Goal: Task Accomplishment & Management: Manage account settings

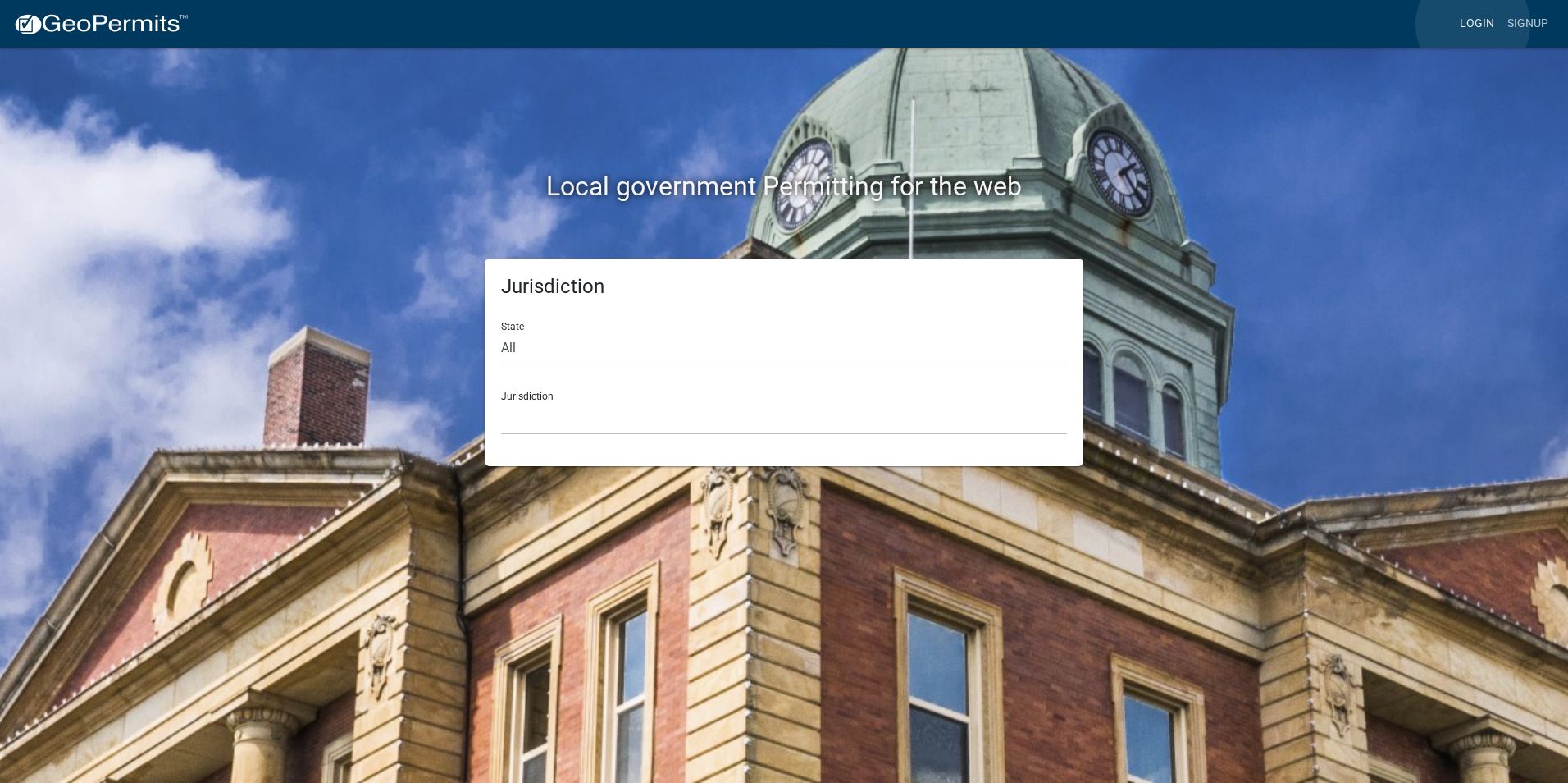
click at [1473, 25] on link "Login" at bounding box center [1477, 23] width 48 height 31
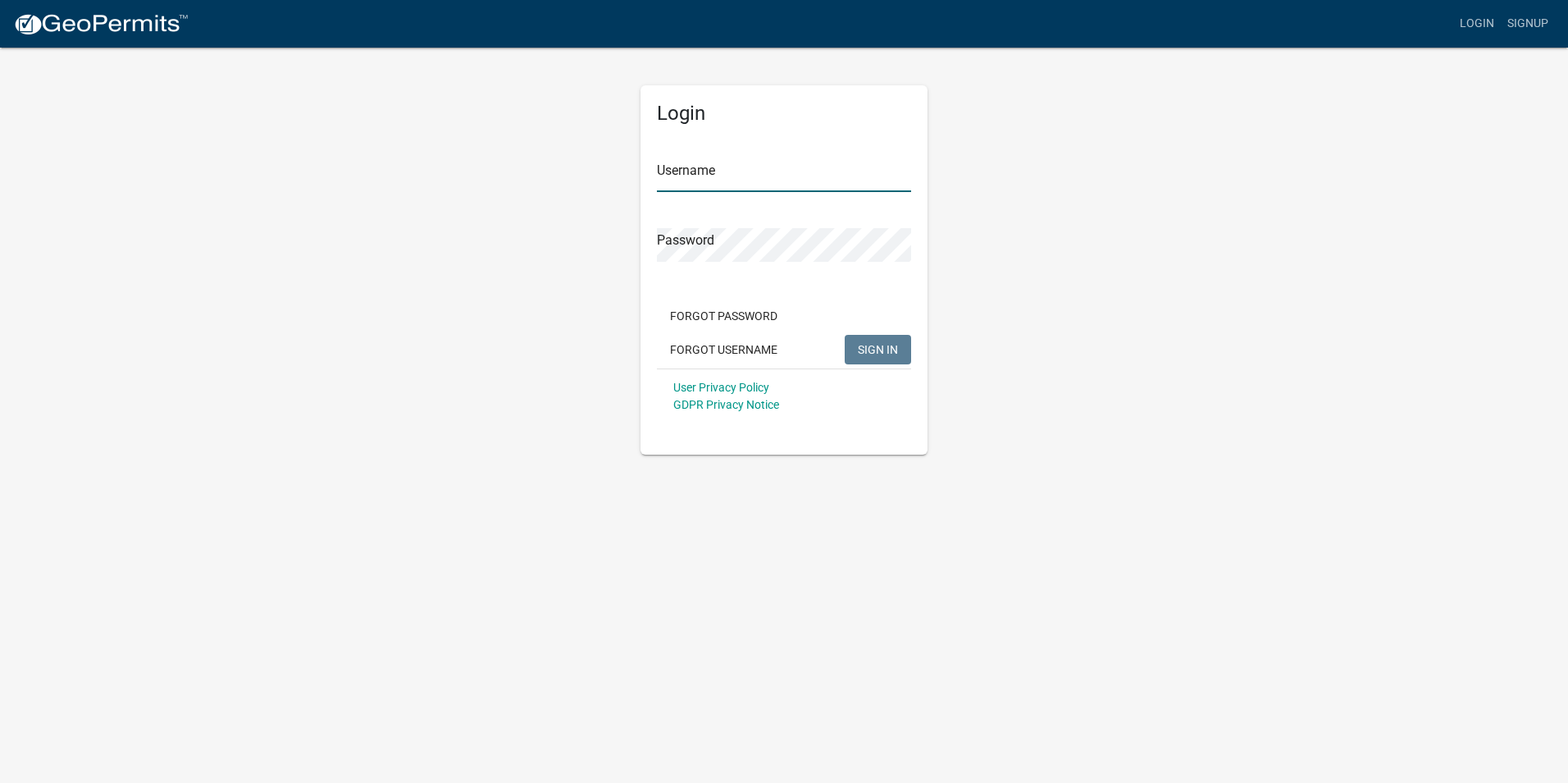
type input "Rockwell2012"
click at [884, 351] on span "SIGN IN" at bounding box center [878, 348] width 40 height 13
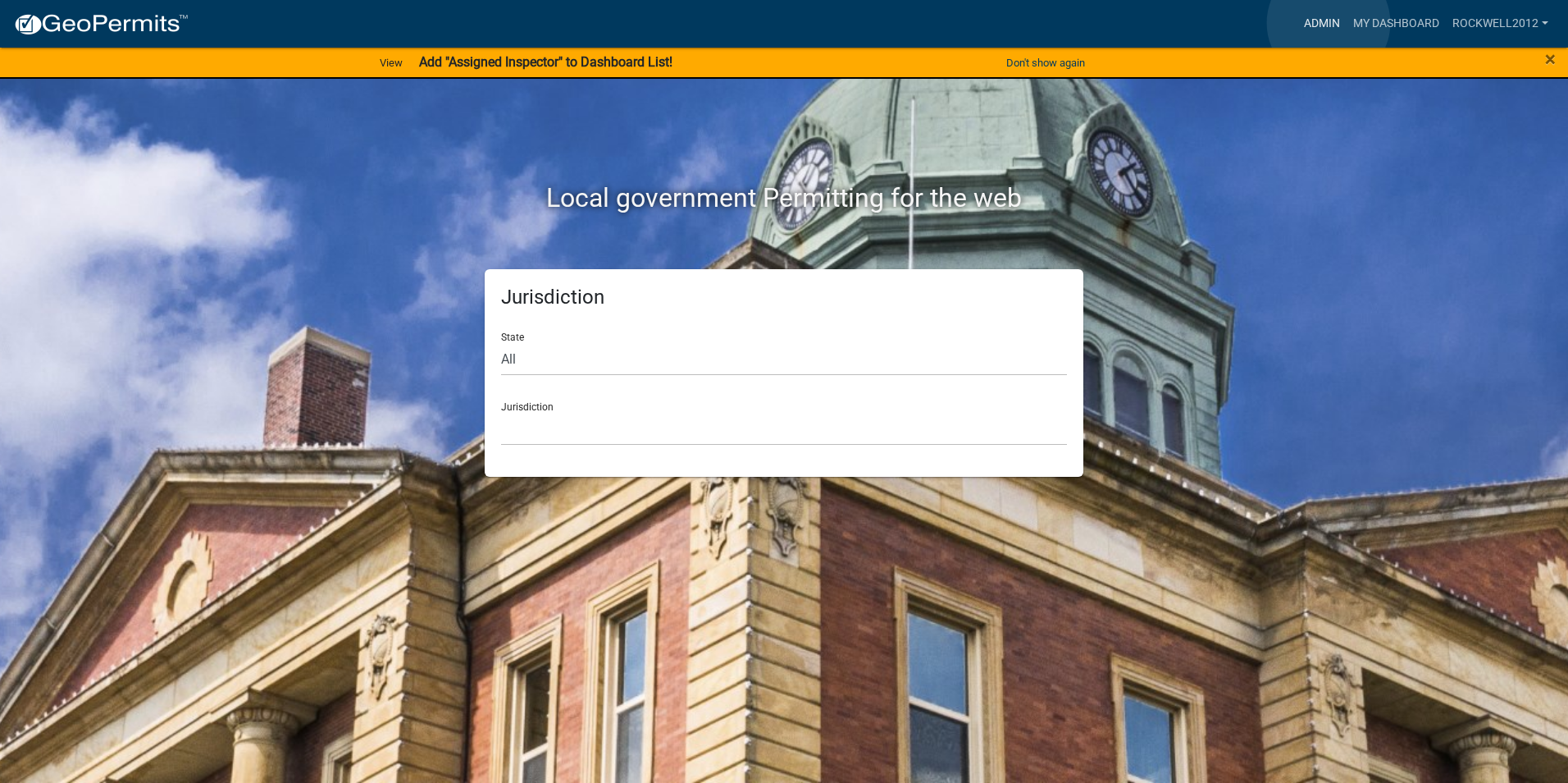
click at [1328, 23] on link "Admin" at bounding box center [1321, 23] width 49 height 31
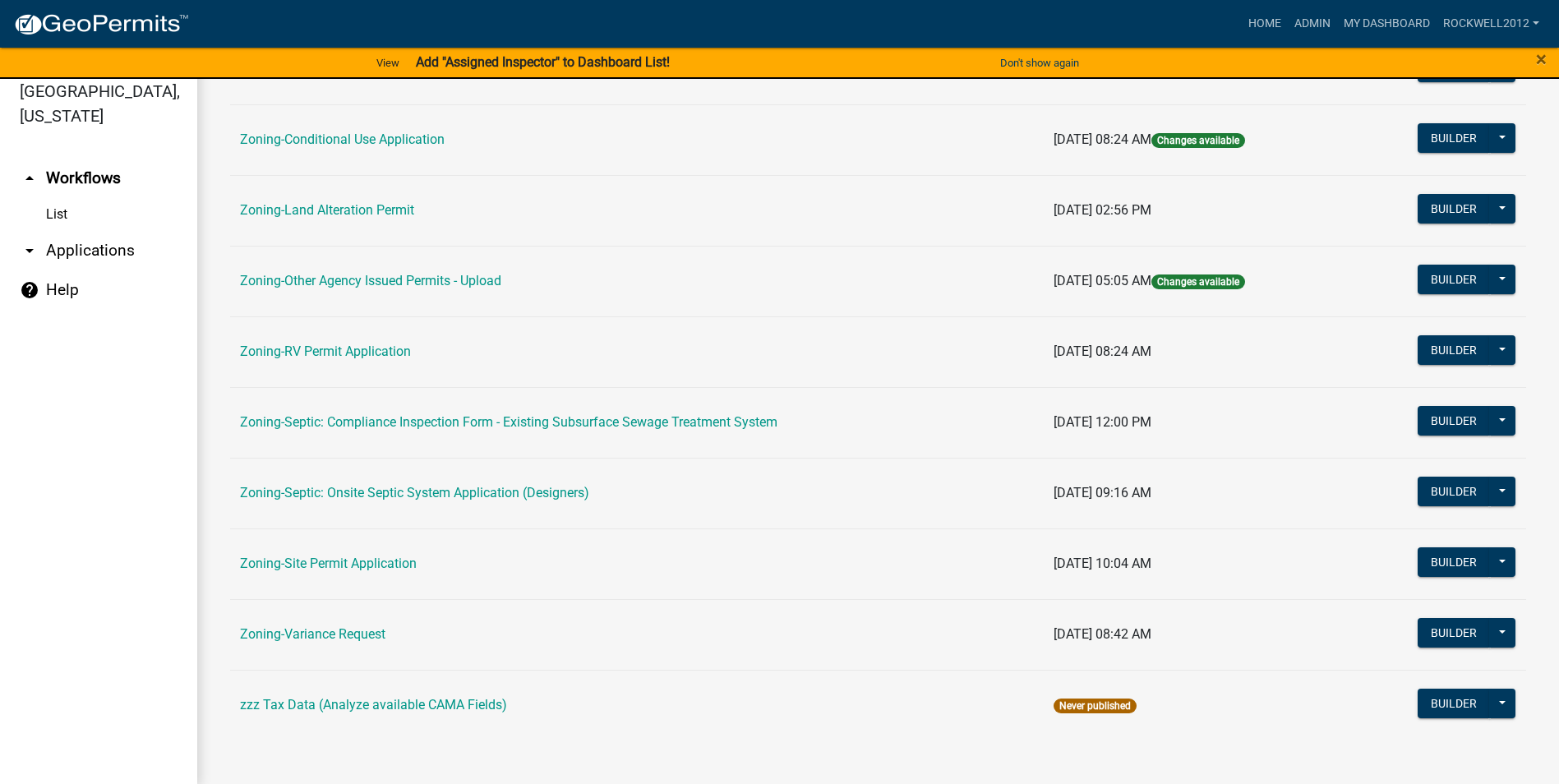
scroll to position [20, 0]
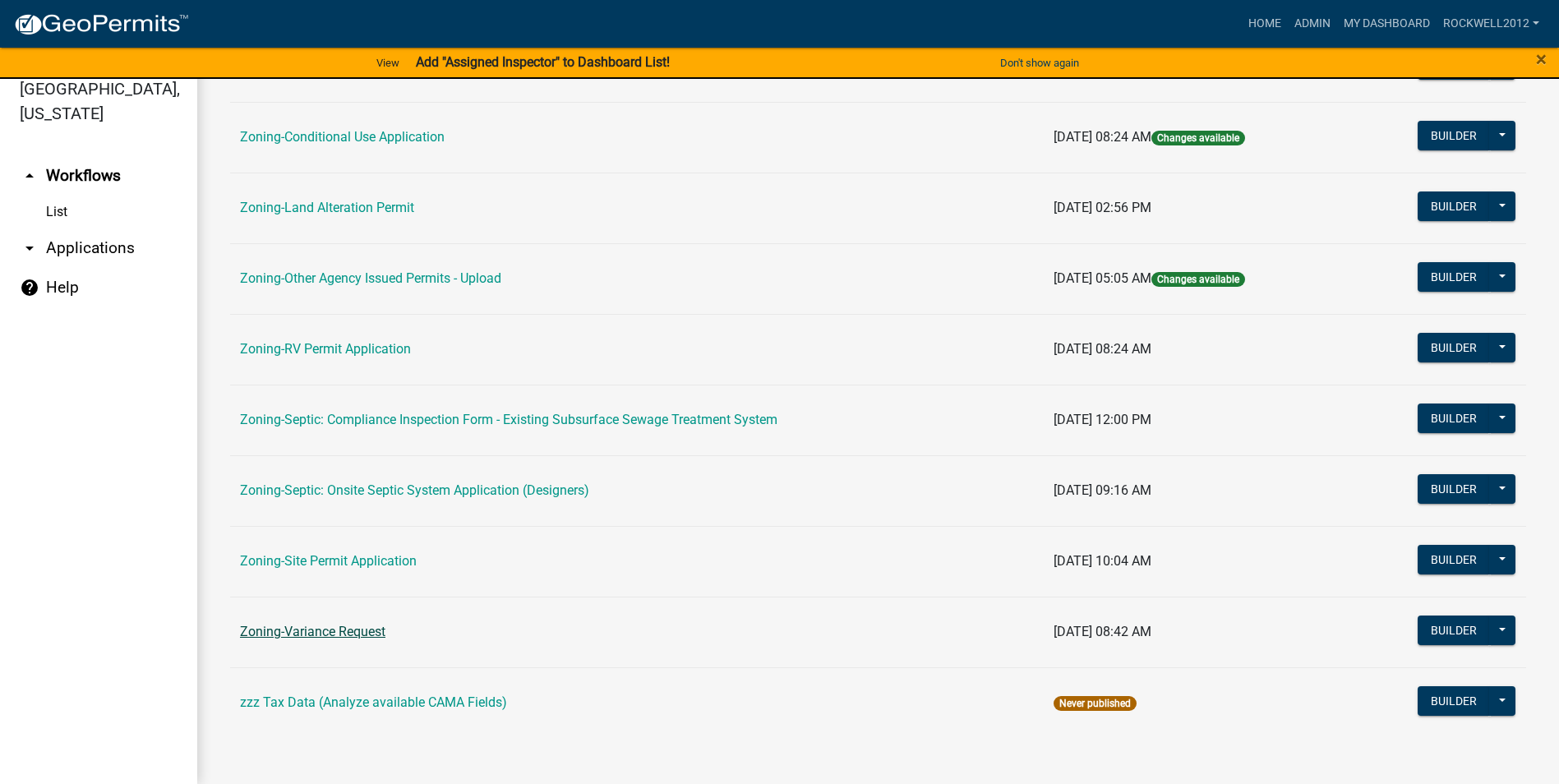
click at [354, 628] on link "Zoning-Variance Request" at bounding box center [313, 631] width 146 height 16
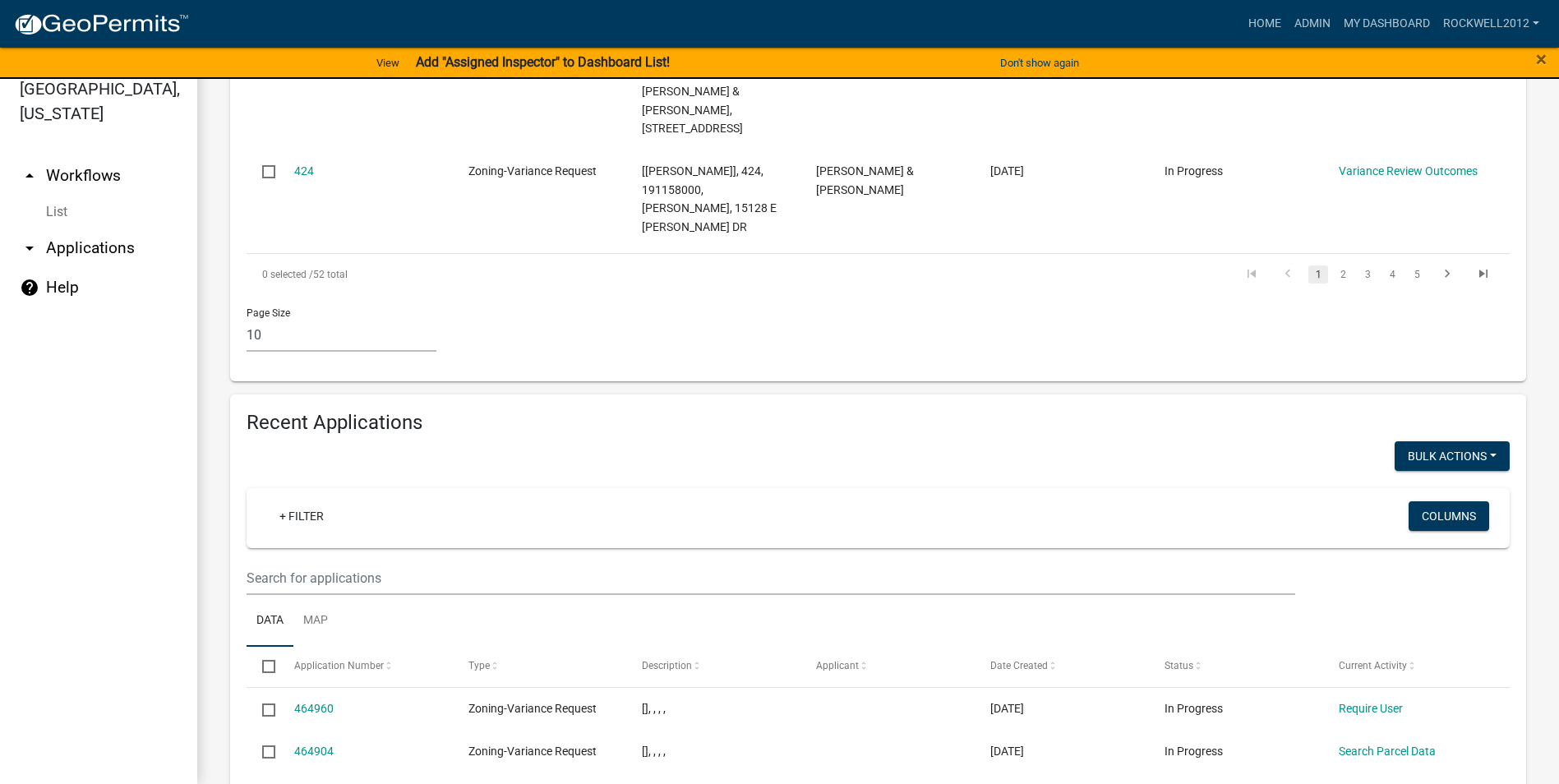
scroll to position [1580, 0]
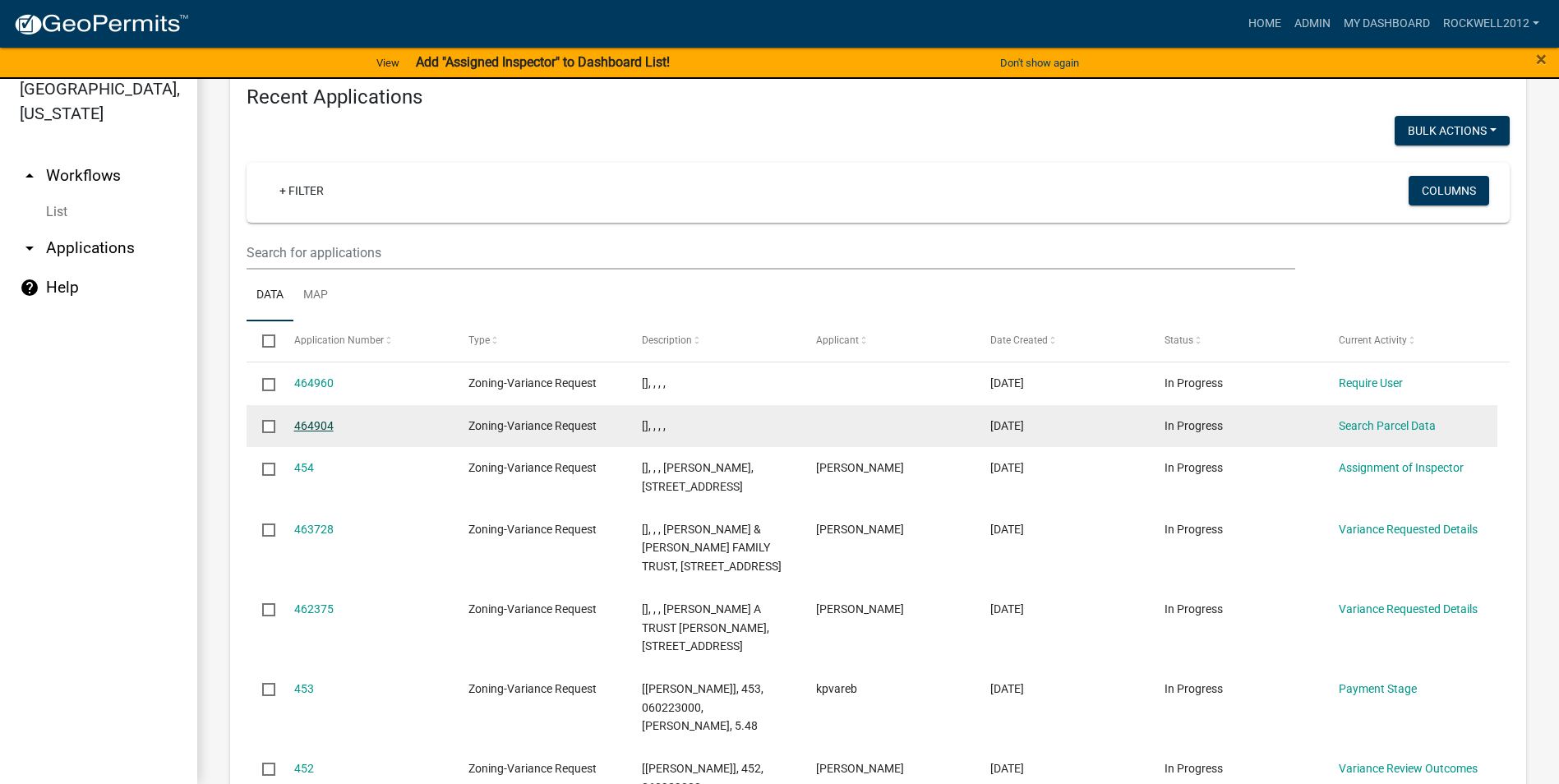
click at [300, 432] on link "464904" at bounding box center [314, 425] width 39 height 13
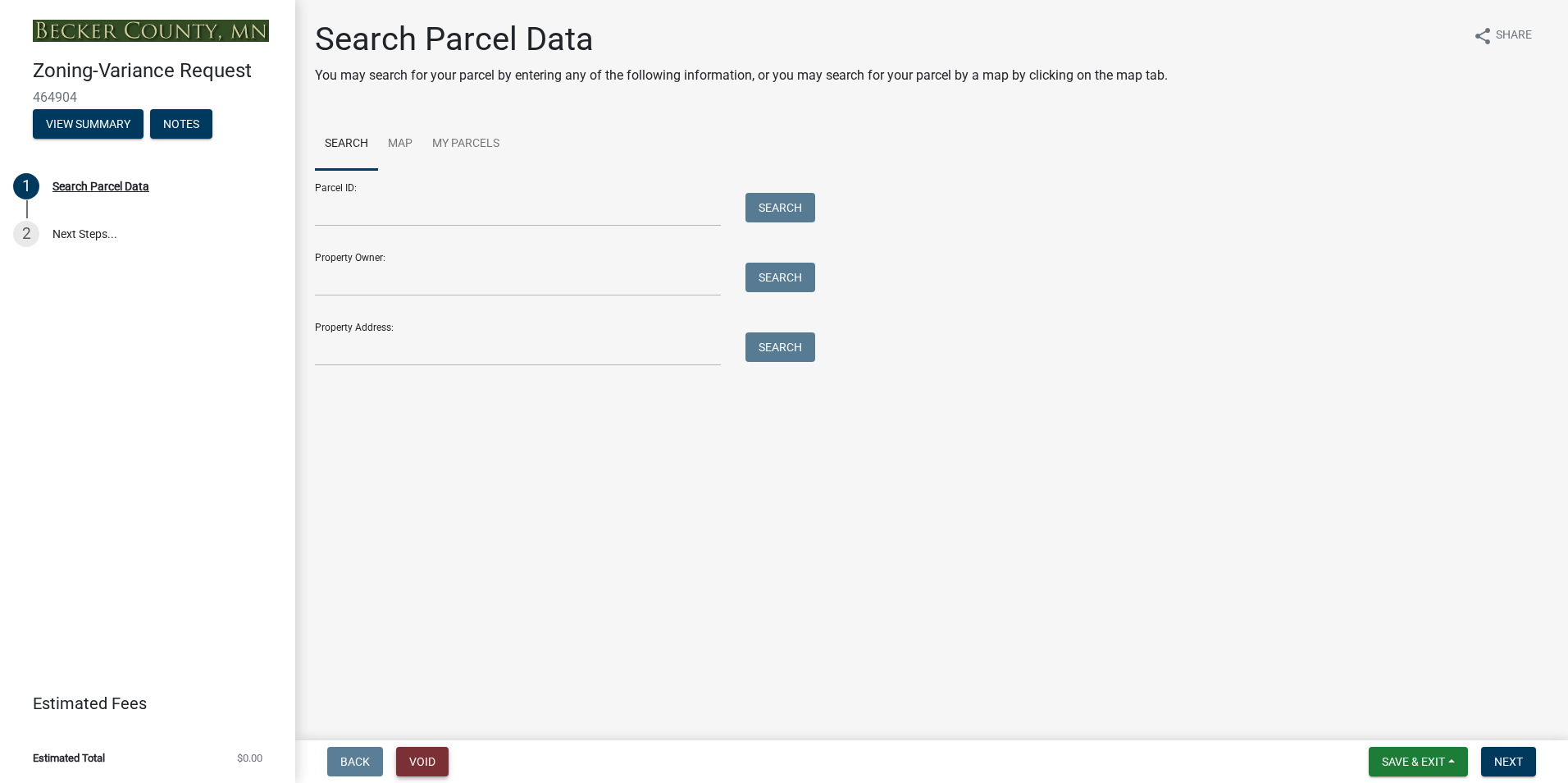
click at [417, 756] on button "Void" at bounding box center [422, 761] width 52 height 29
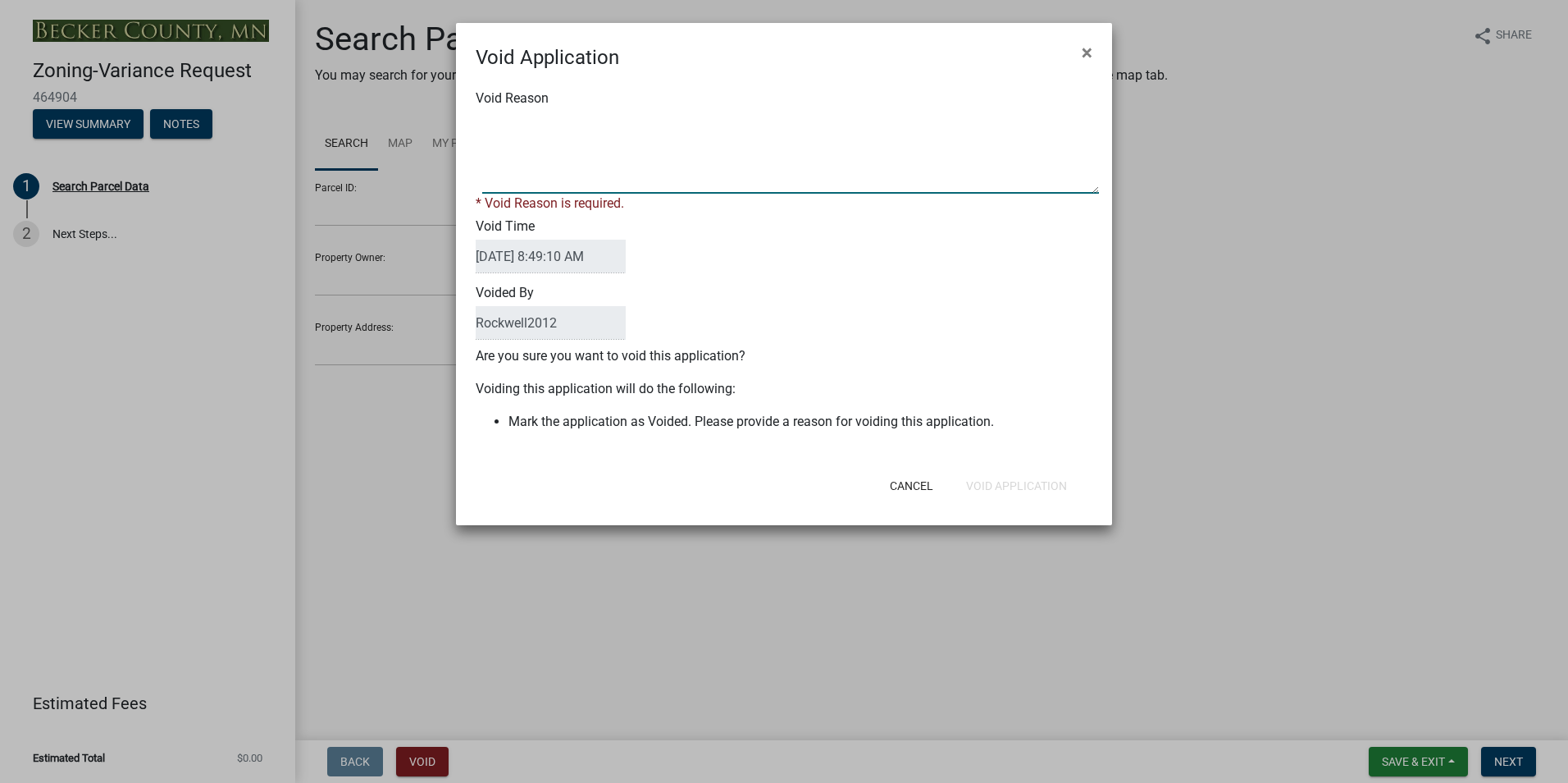
click at [509, 127] on textarea "Void Reason" at bounding box center [790, 153] width 617 height 82
type textarea "Duplicate"
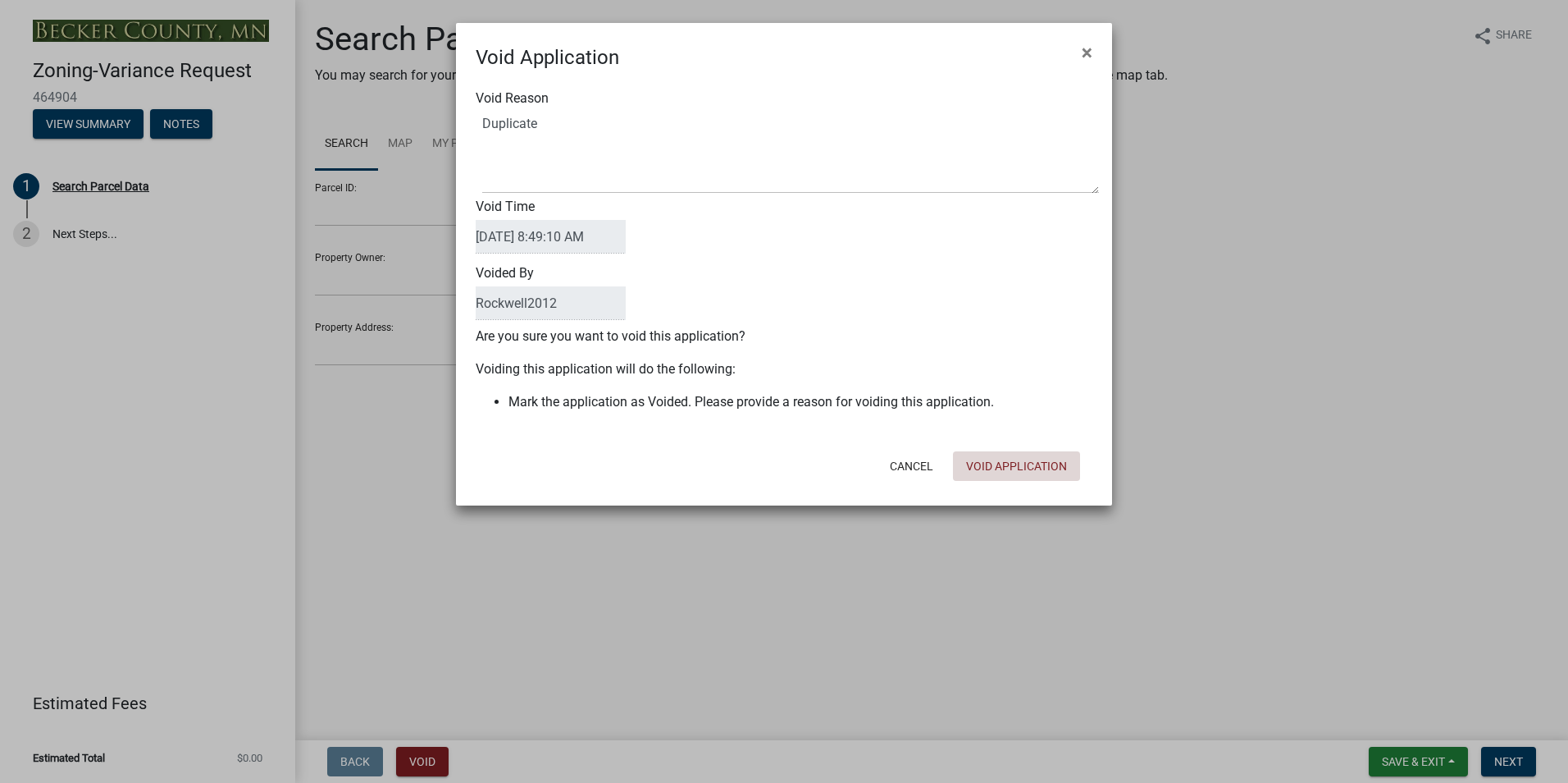
click at [1004, 479] on button "Void Application" at bounding box center [1016, 465] width 127 height 29
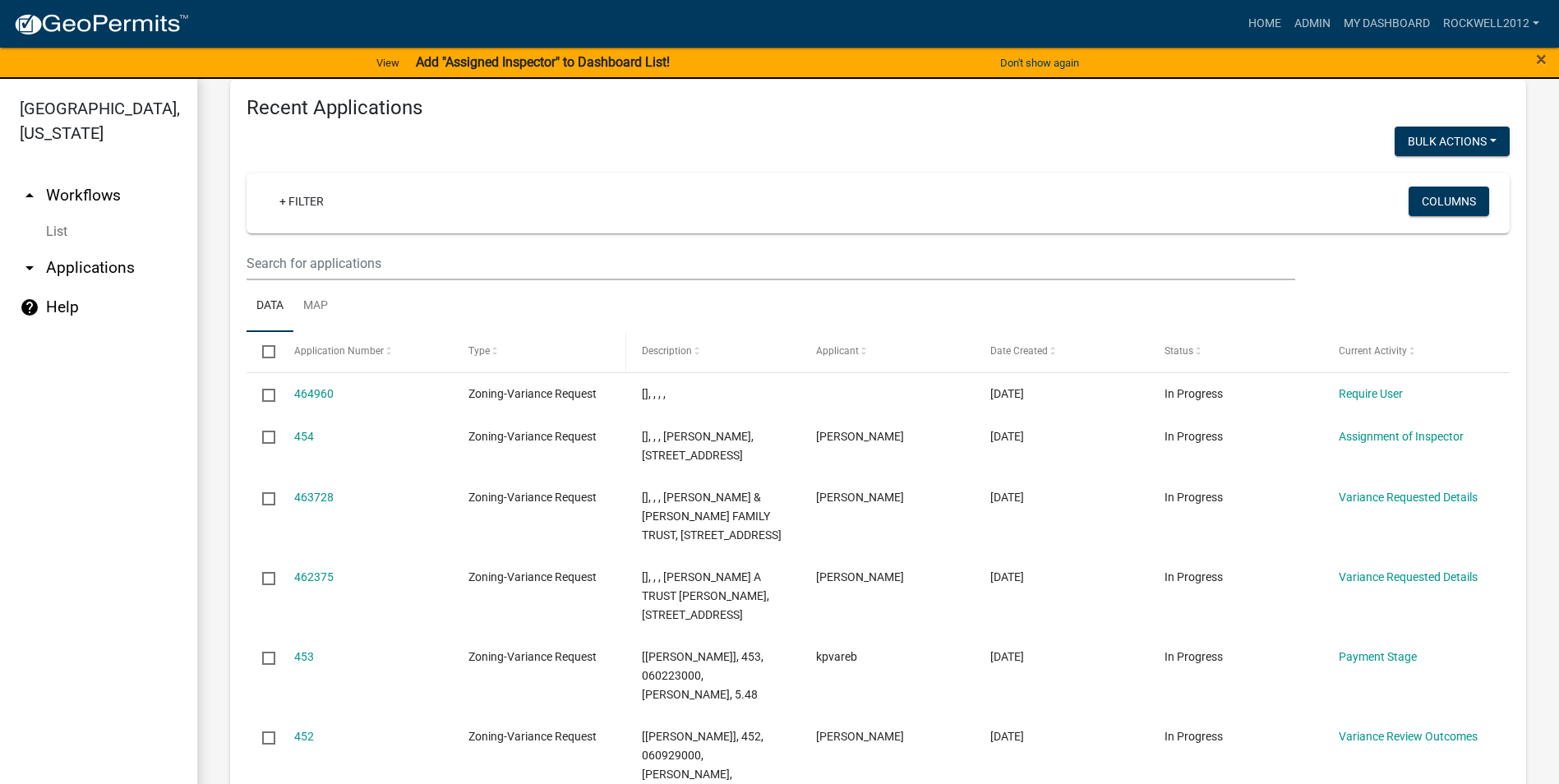
scroll to position [1590, 0]
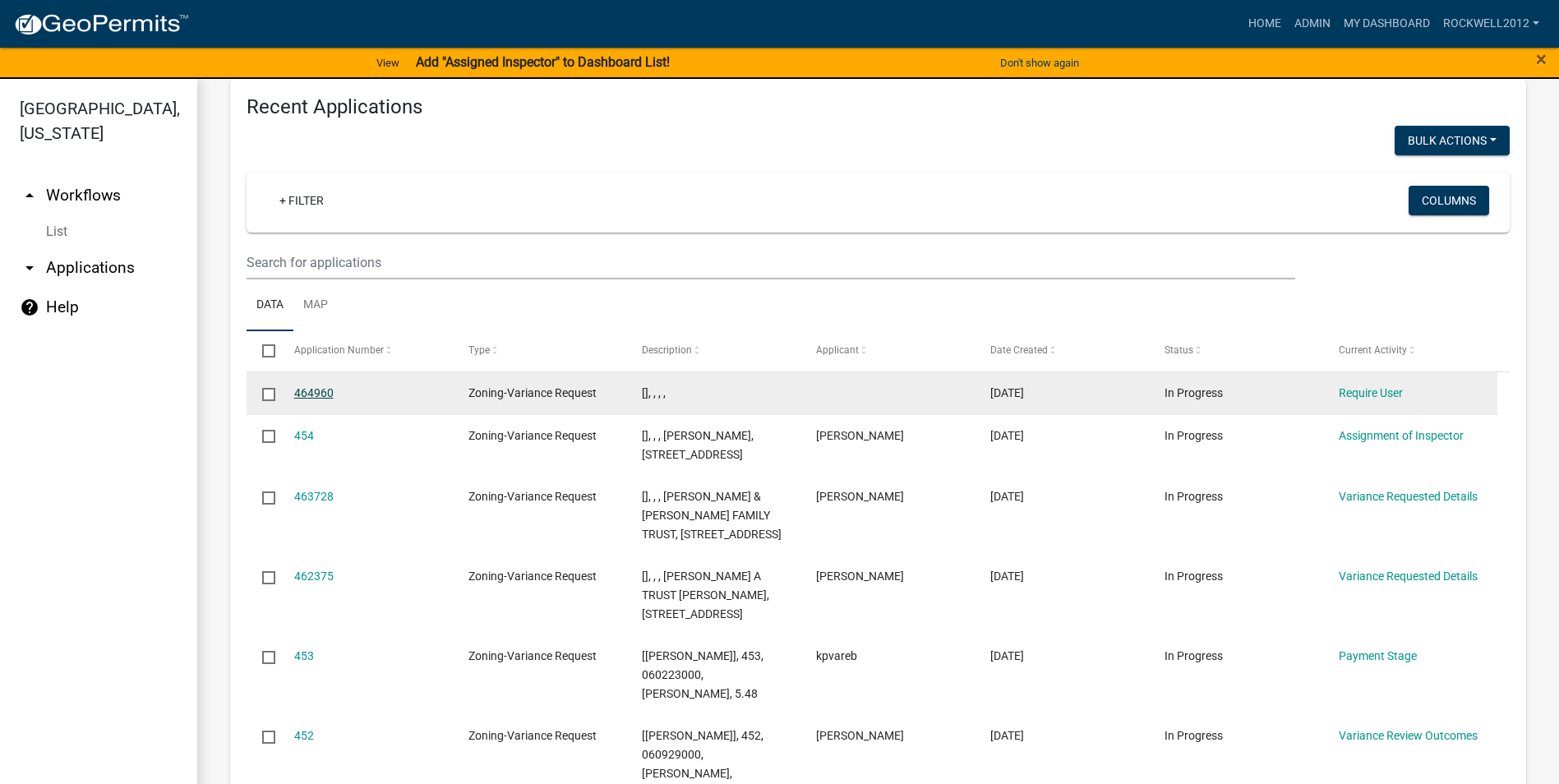
click at [312, 399] on link "464960" at bounding box center [314, 392] width 39 height 13
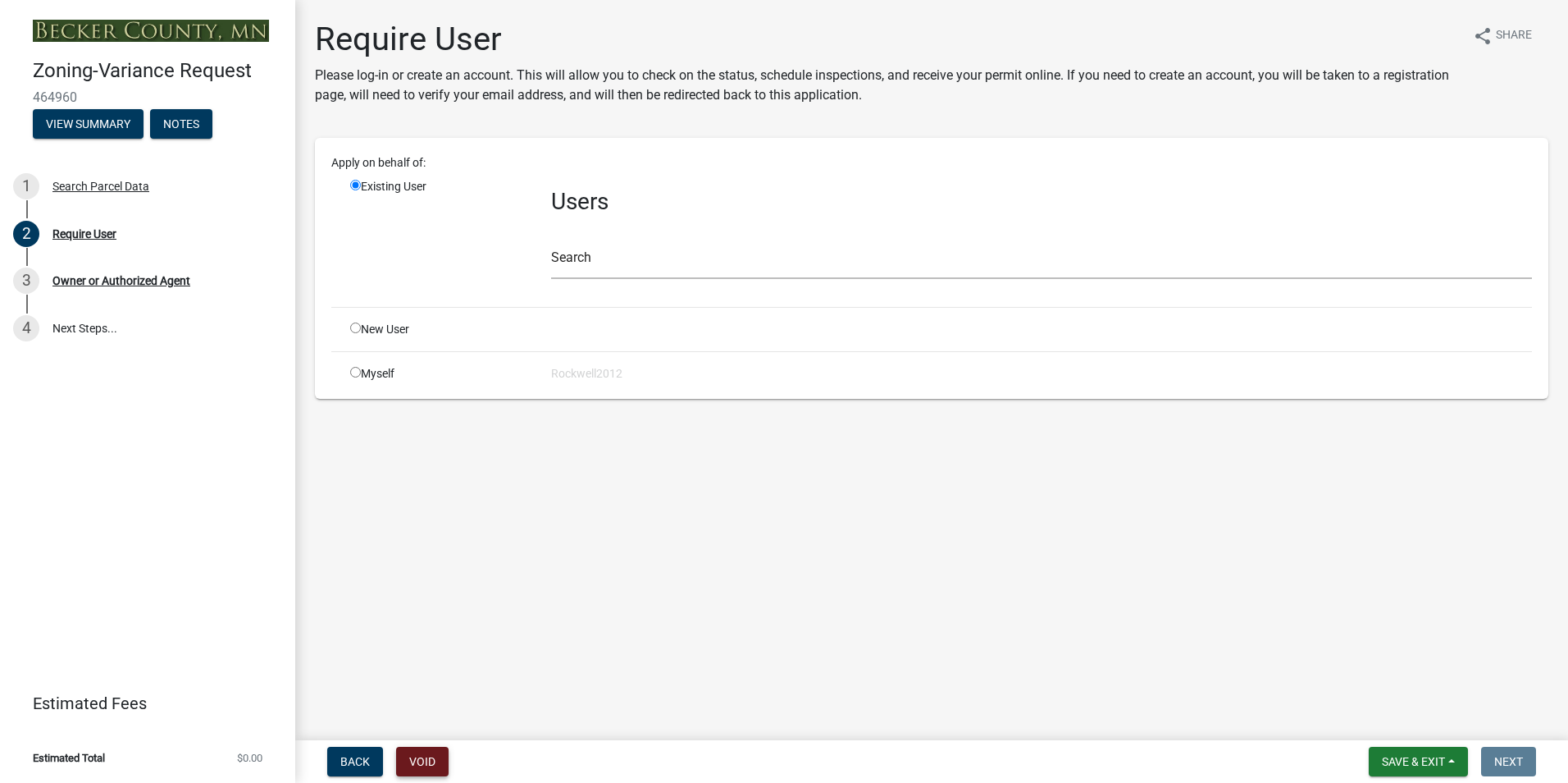
click at [422, 761] on button "Void" at bounding box center [422, 761] width 52 height 29
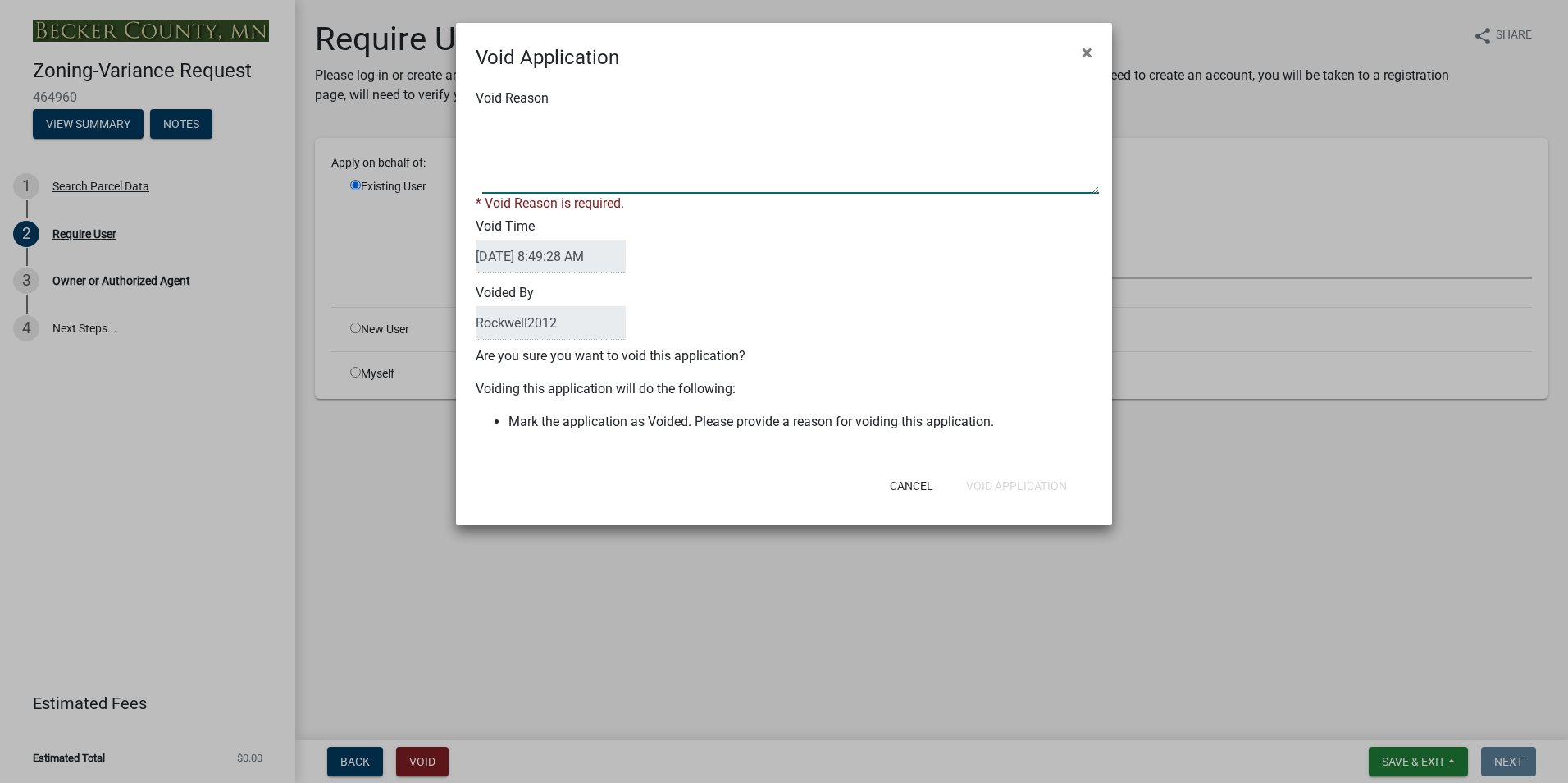
click at [513, 124] on textarea "Void Reason" at bounding box center [790, 153] width 617 height 82
type textarea "Duplicate"
click at [1024, 478] on button "Void Application" at bounding box center [1016, 485] width 127 height 29
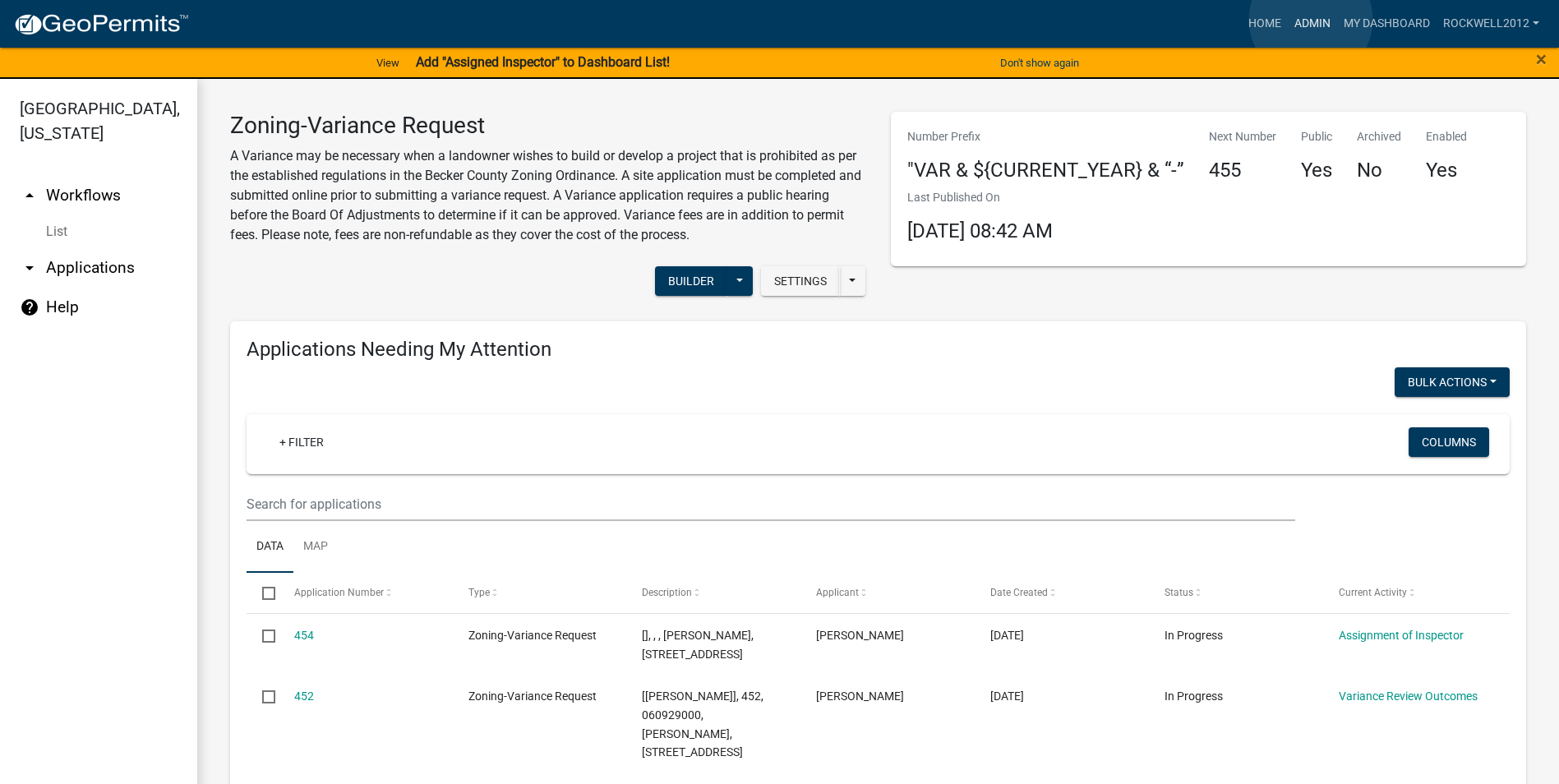
click at [1311, 20] on link "Admin" at bounding box center [1312, 23] width 49 height 31
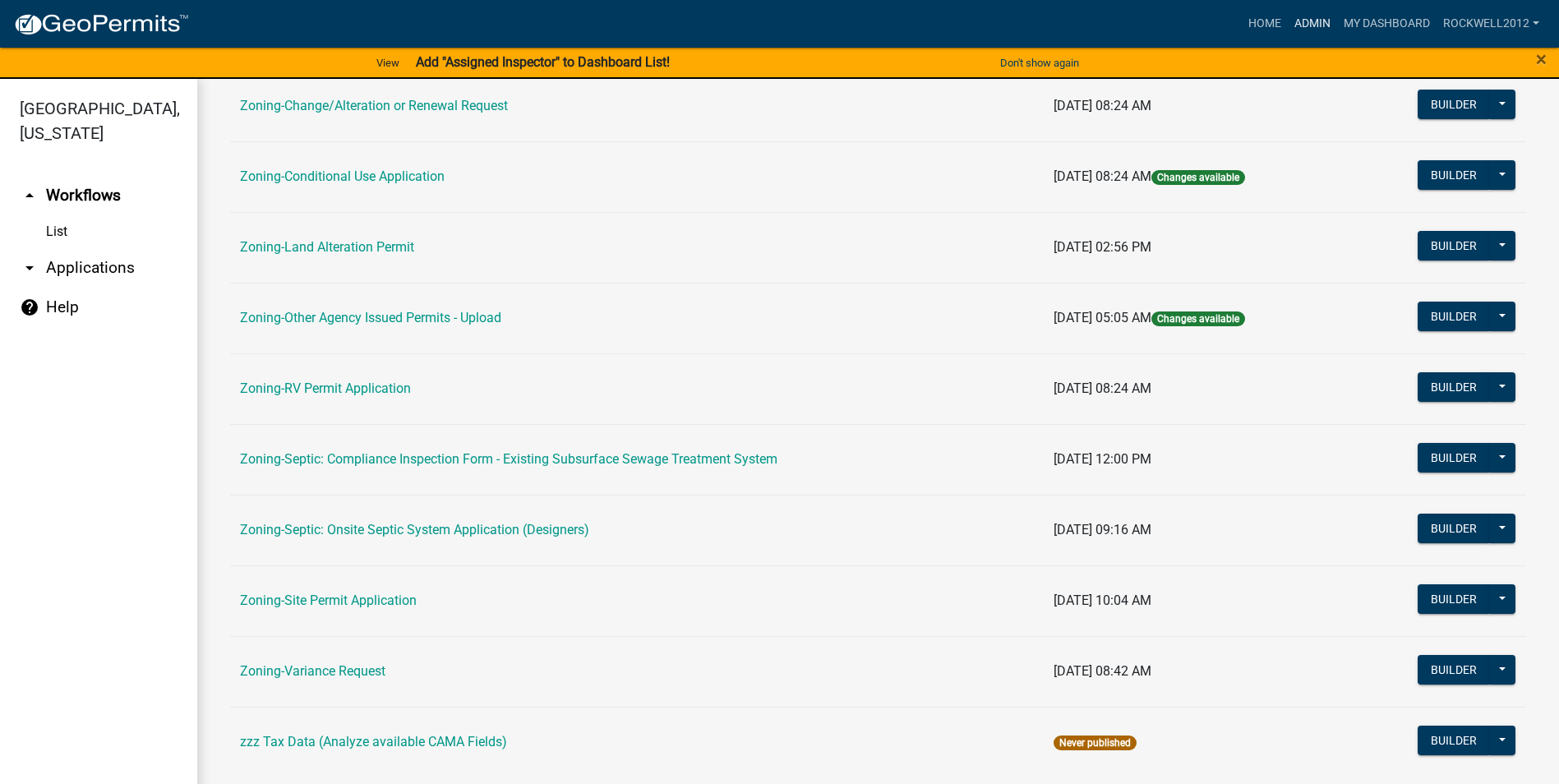
scroll to position [476, 0]
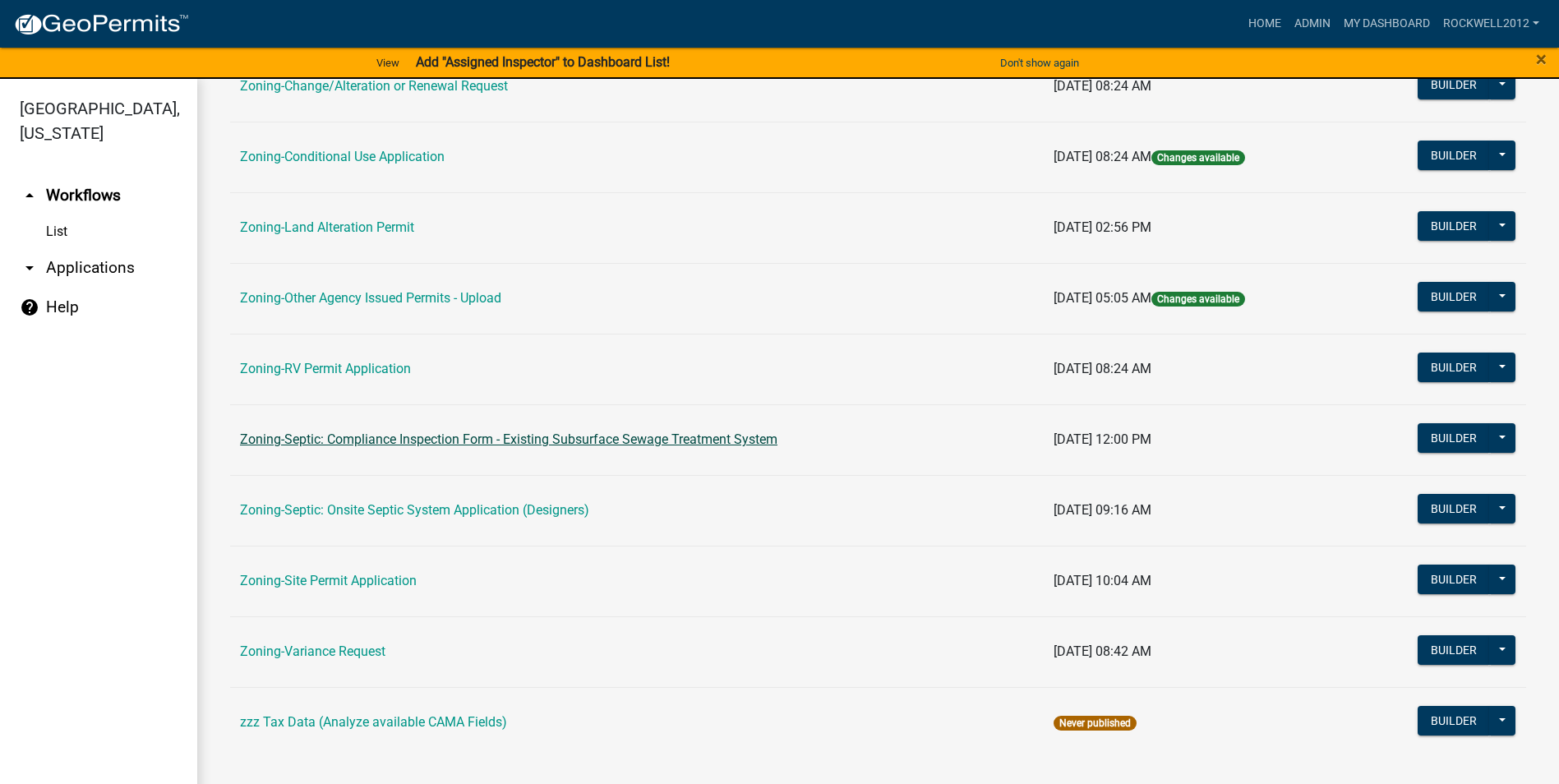
click at [657, 438] on link "Zoning-Septic: Compliance Inspection Form - Existing Subsurface Sewage Treatmen…" at bounding box center [509, 439] width 537 height 16
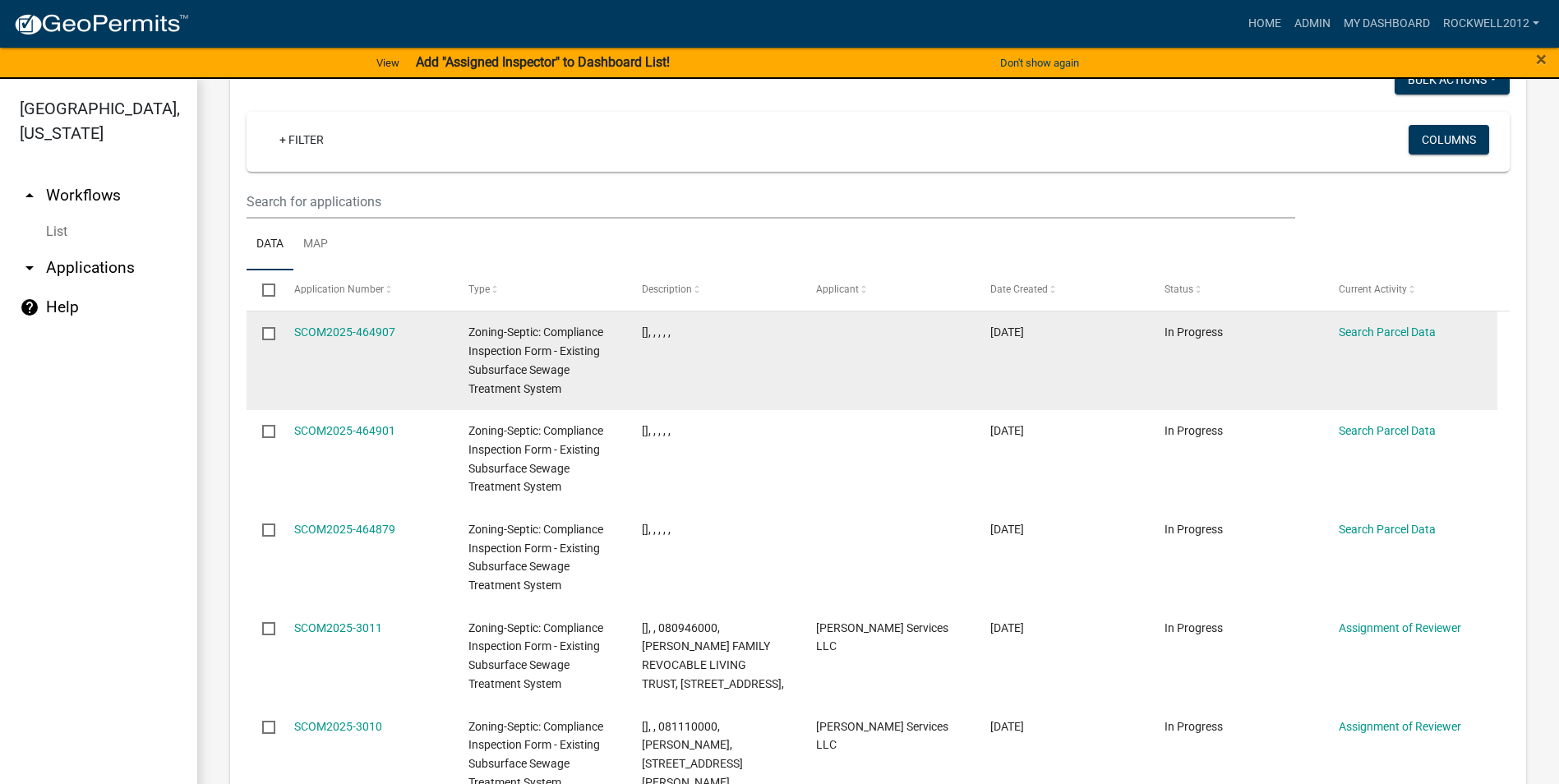
scroll to position [1684, 0]
click at [347, 327] on link "SCOM2025-464907" at bounding box center [345, 331] width 101 height 13
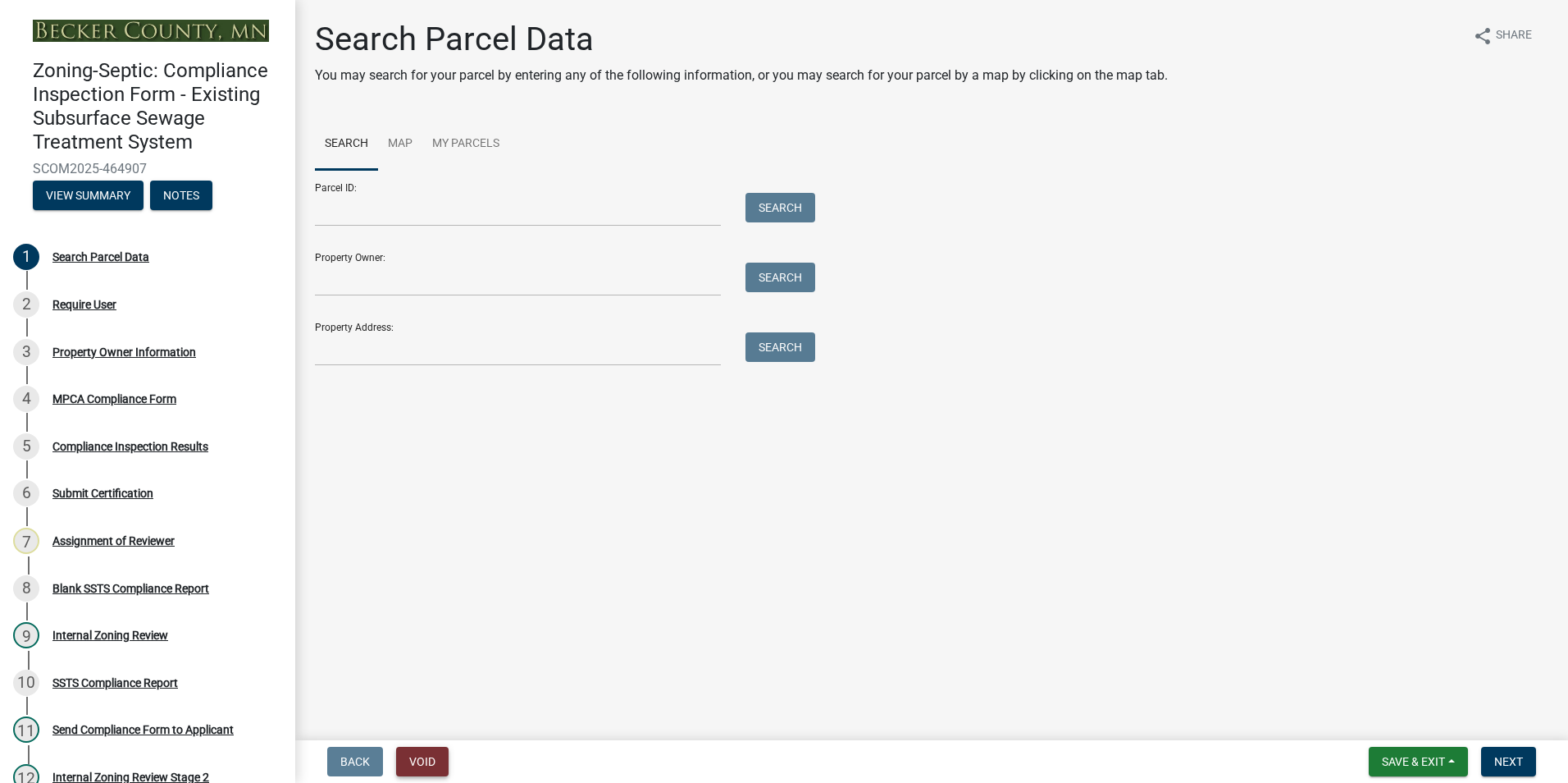
click at [430, 763] on button "Void" at bounding box center [422, 761] width 52 height 29
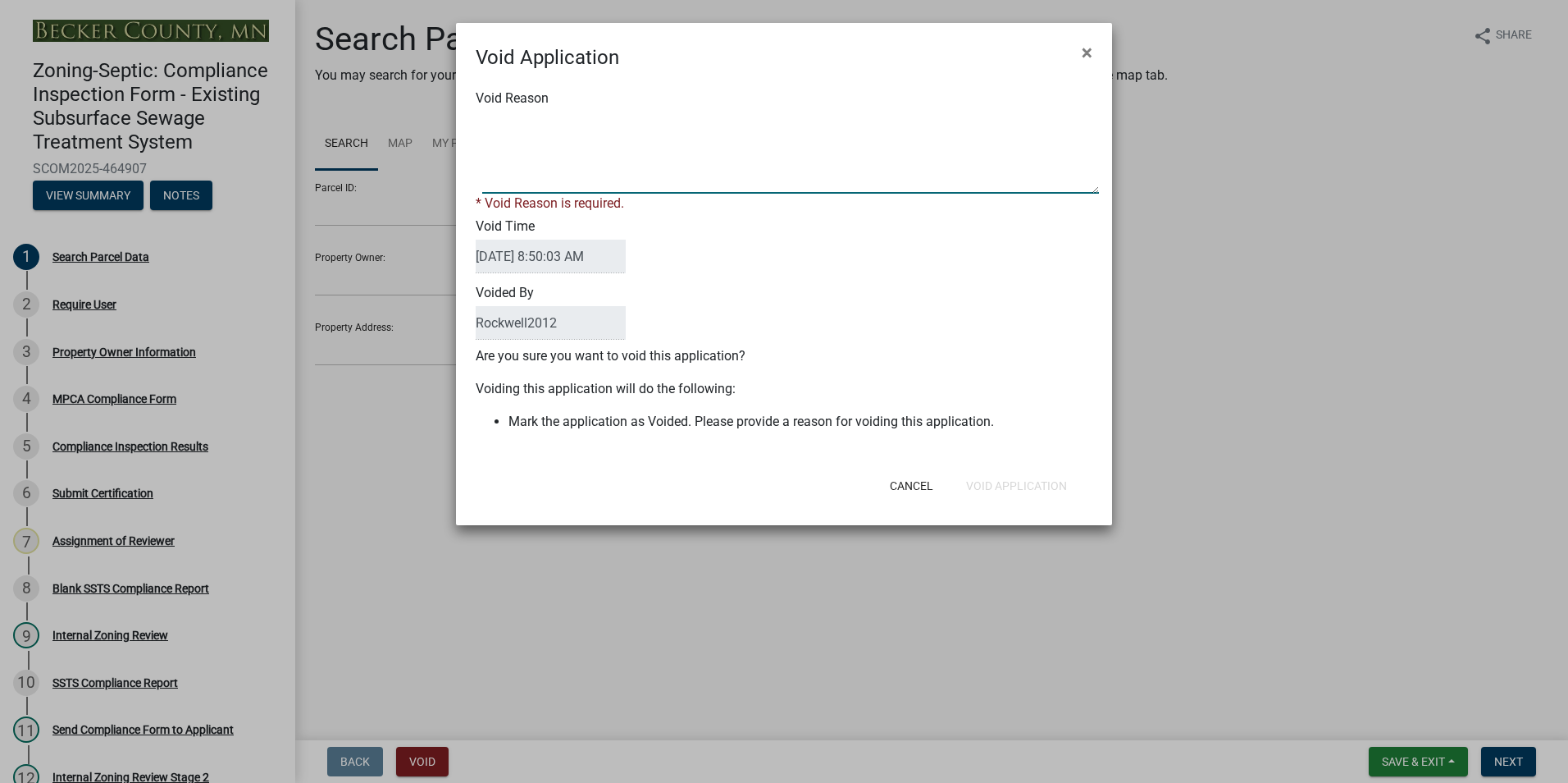
click at [503, 117] on textarea "Void Reason" at bounding box center [790, 153] width 617 height 82
type textarea "Duplicate"
click at [1010, 481] on div "Cancel Void Application" at bounding box center [891, 486] width 405 height 43
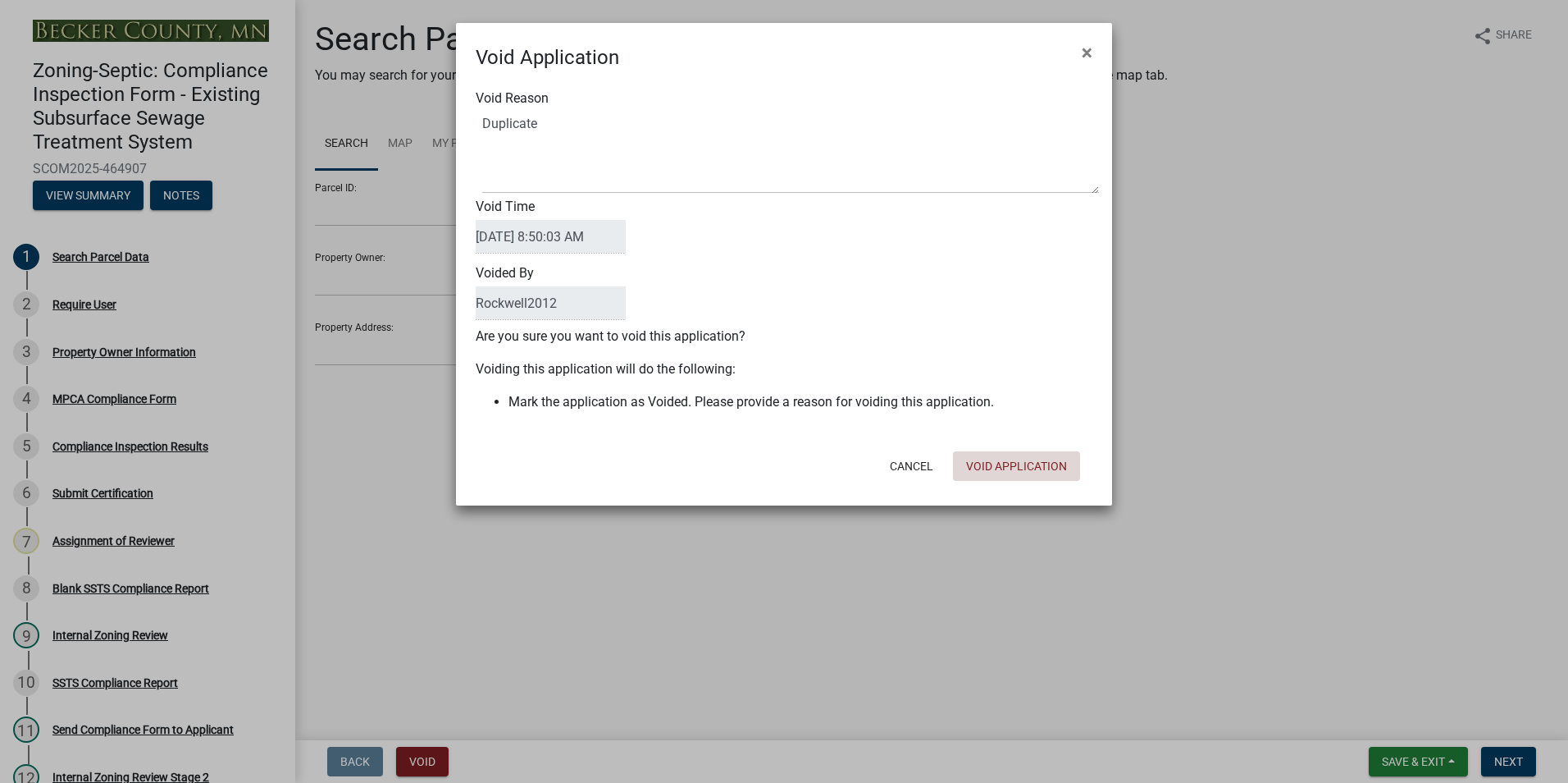
click at [1016, 466] on button "Void Application" at bounding box center [1016, 465] width 127 height 29
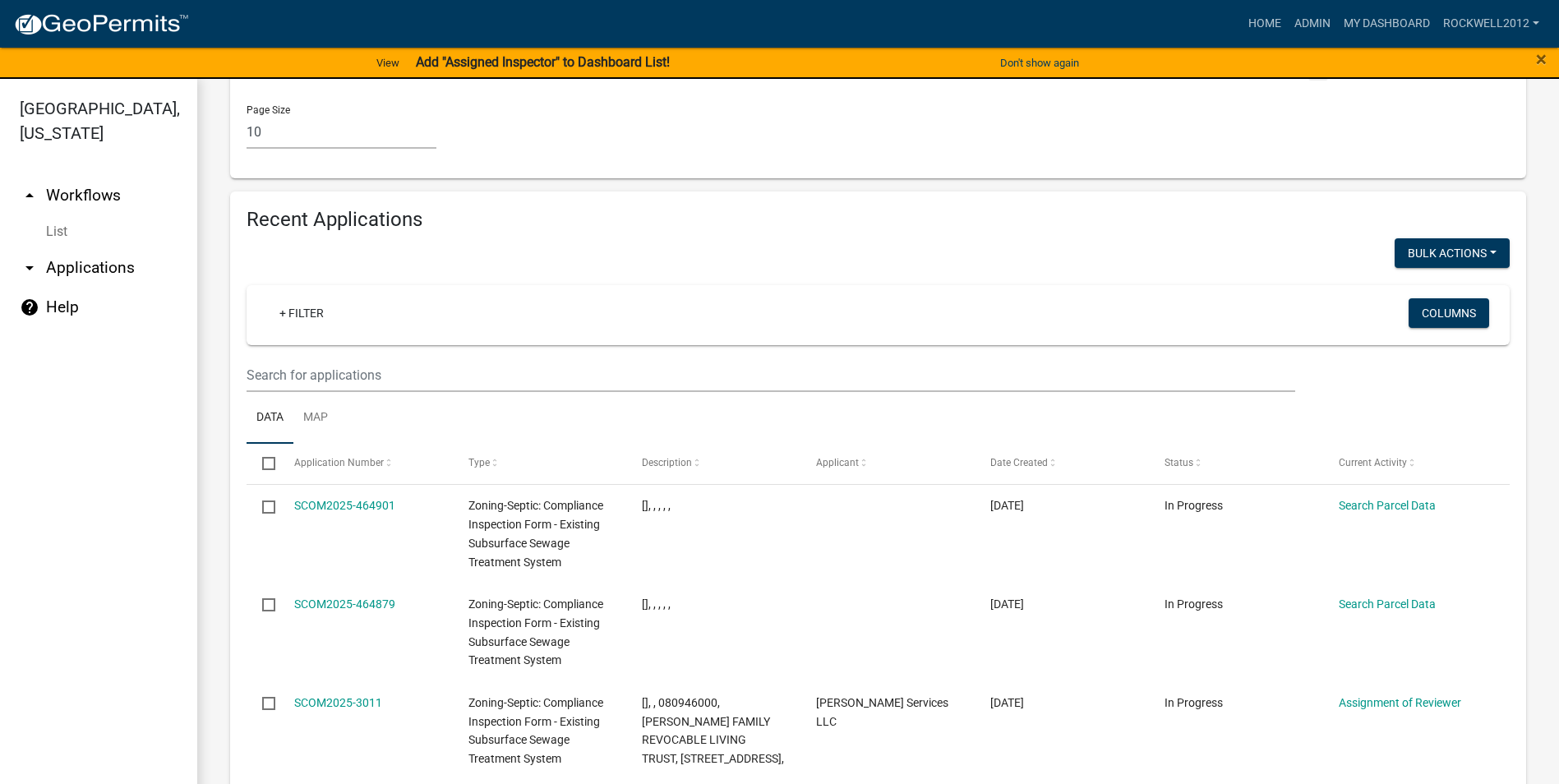
scroll to position [1561, 0]
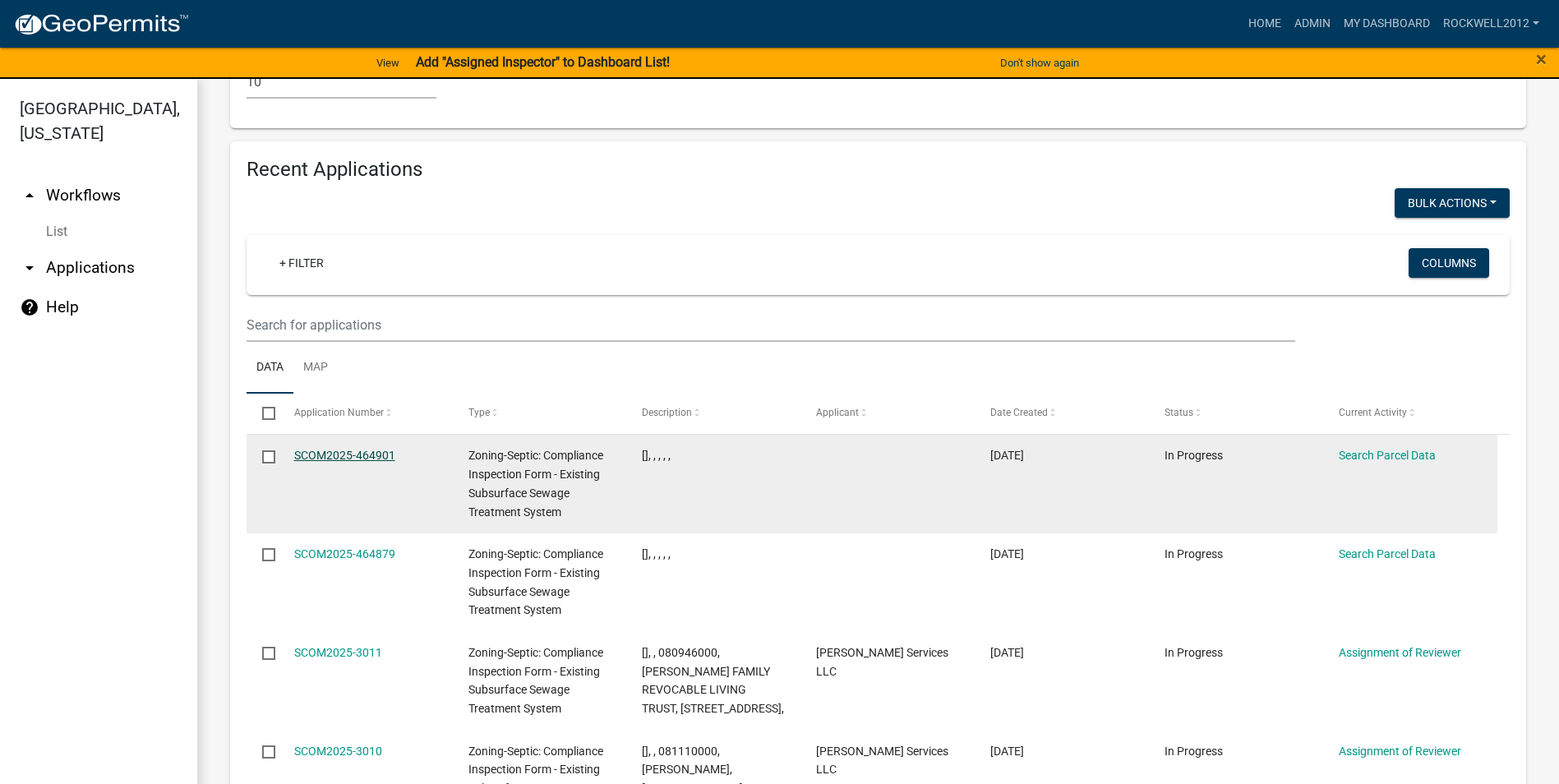
click at [341, 449] on link "SCOM2025-464901" at bounding box center [345, 455] width 101 height 13
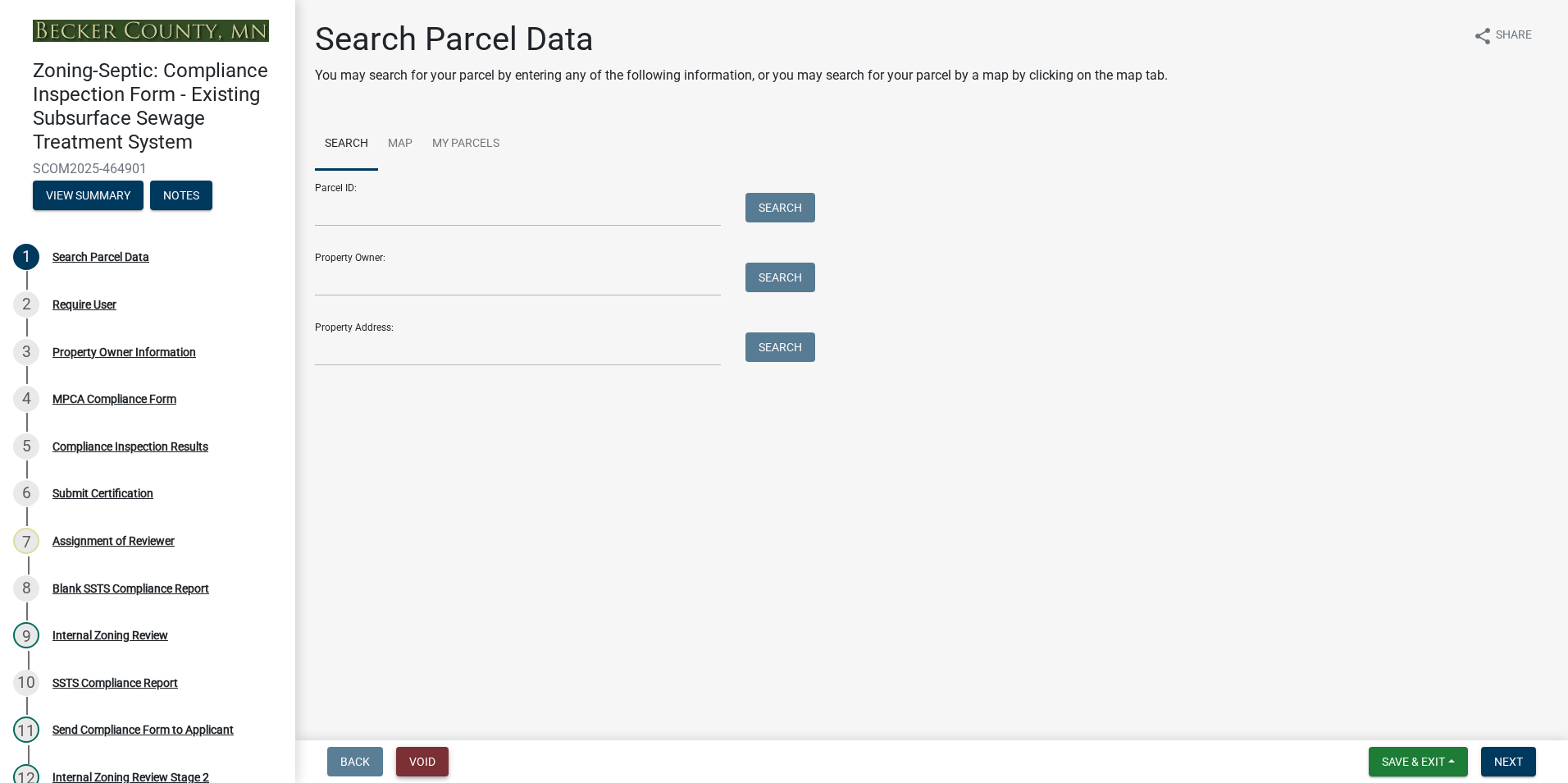
click at [421, 761] on button "Void" at bounding box center [422, 761] width 52 height 29
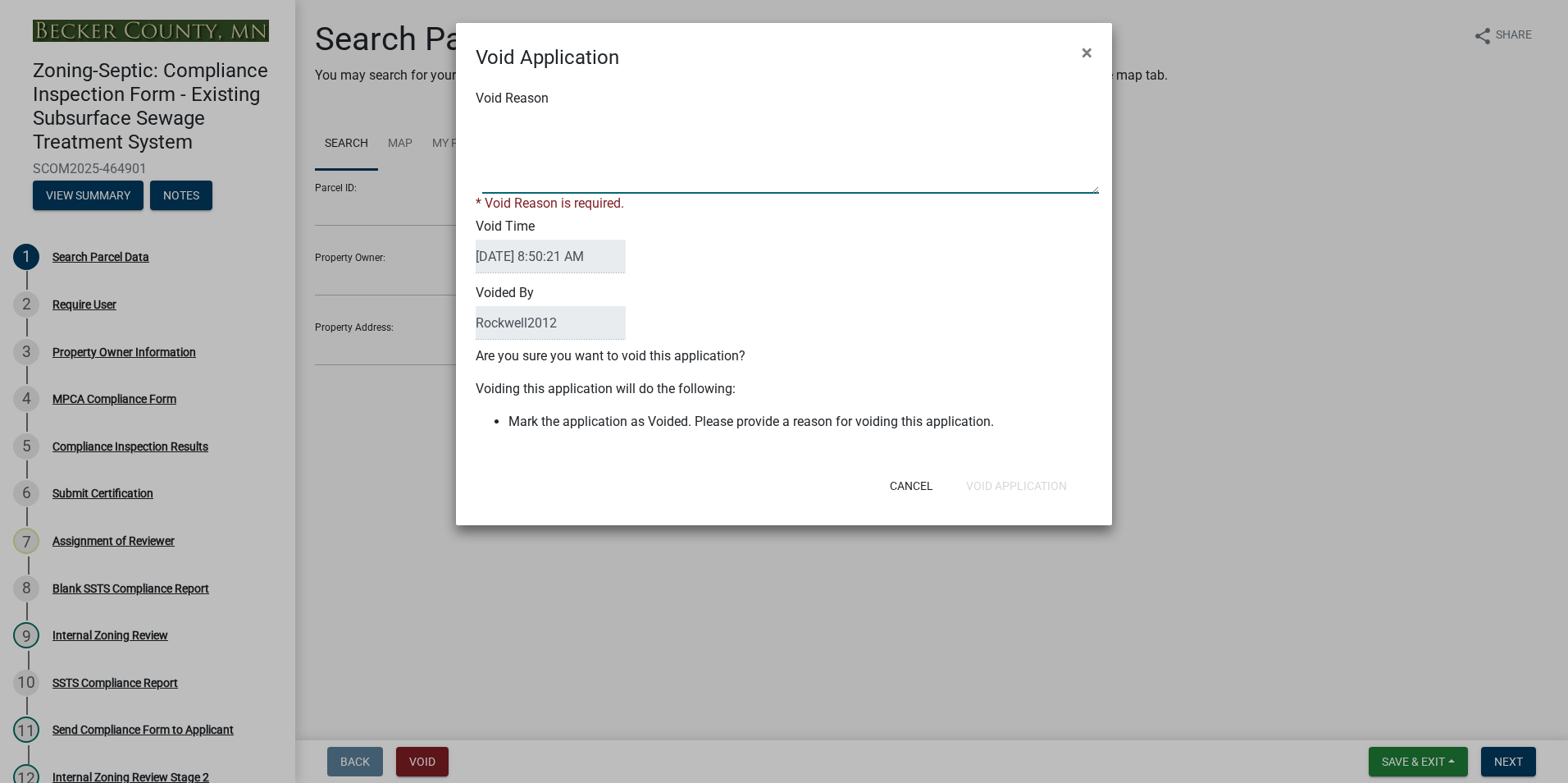
click at [500, 126] on textarea "Void Reason" at bounding box center [790, 153] width 617 height 82
type textarea "Duplicate"
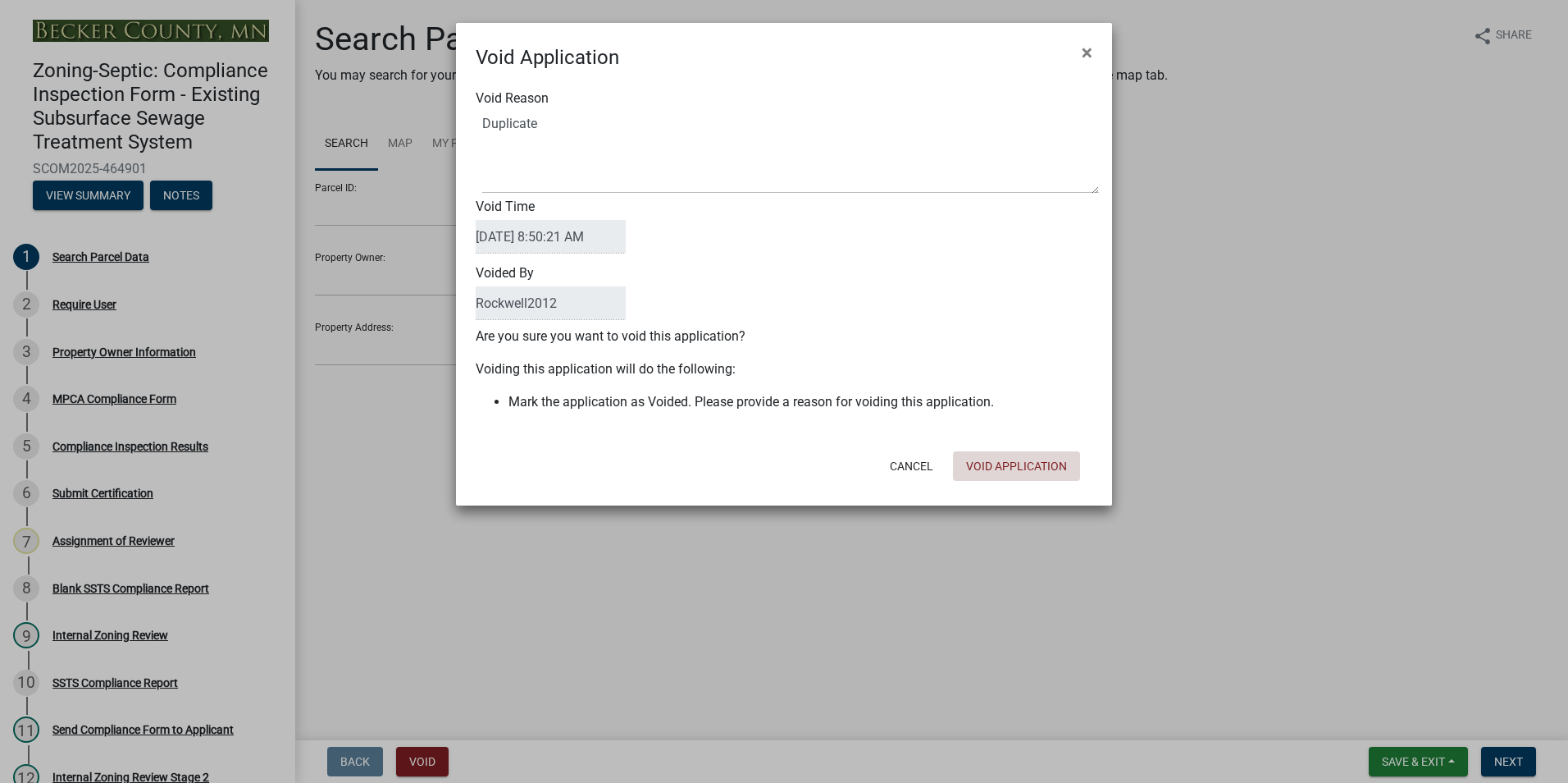
click at [1011, 481] on div "Cancel Void Application" at bounding box center [891, 466] width 405 height 43
click at [998, 464] on button "Void Application" at bounding box center [1016, 465] width 127 height 29
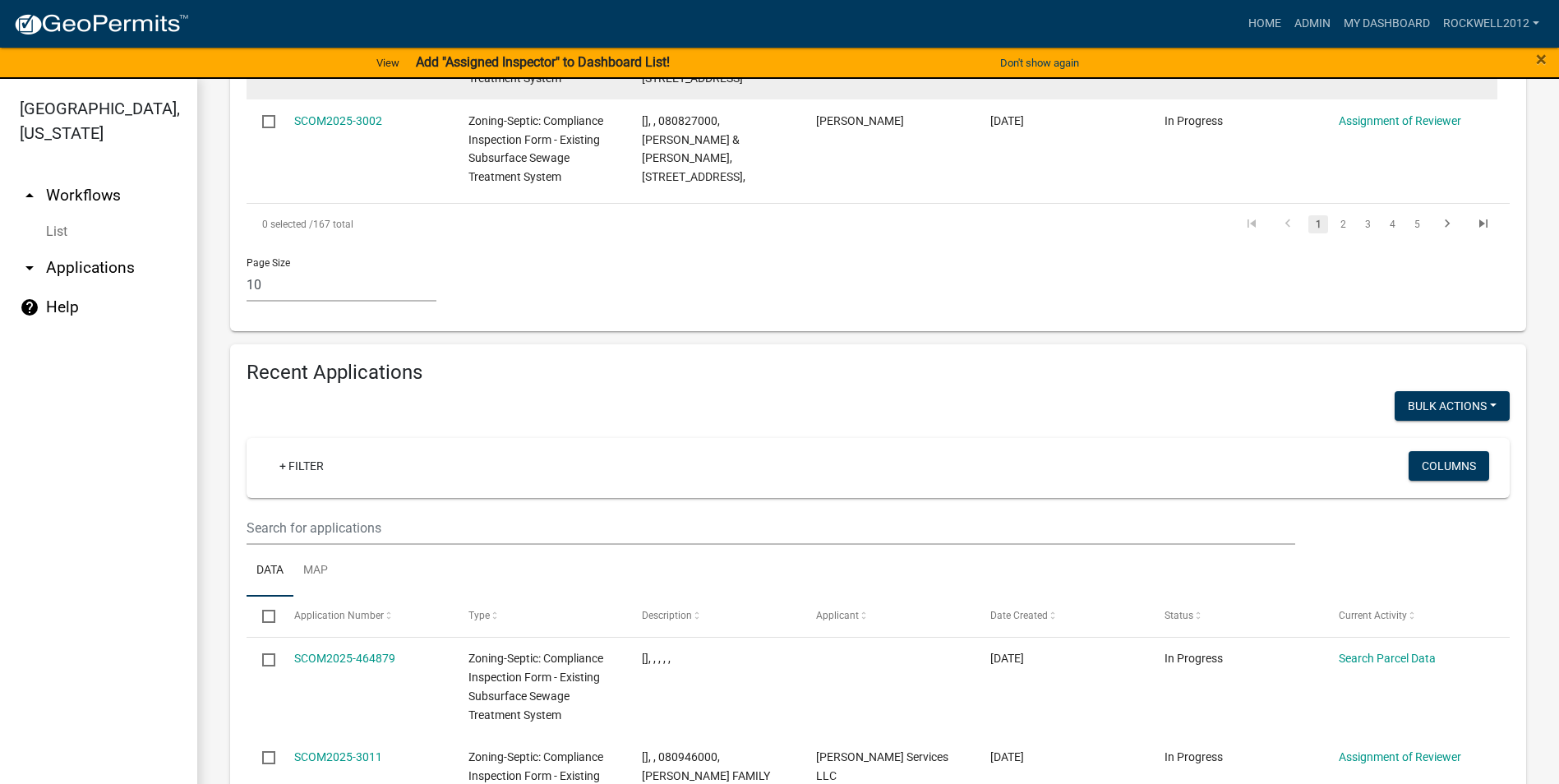
scroll to position [1539, 0]
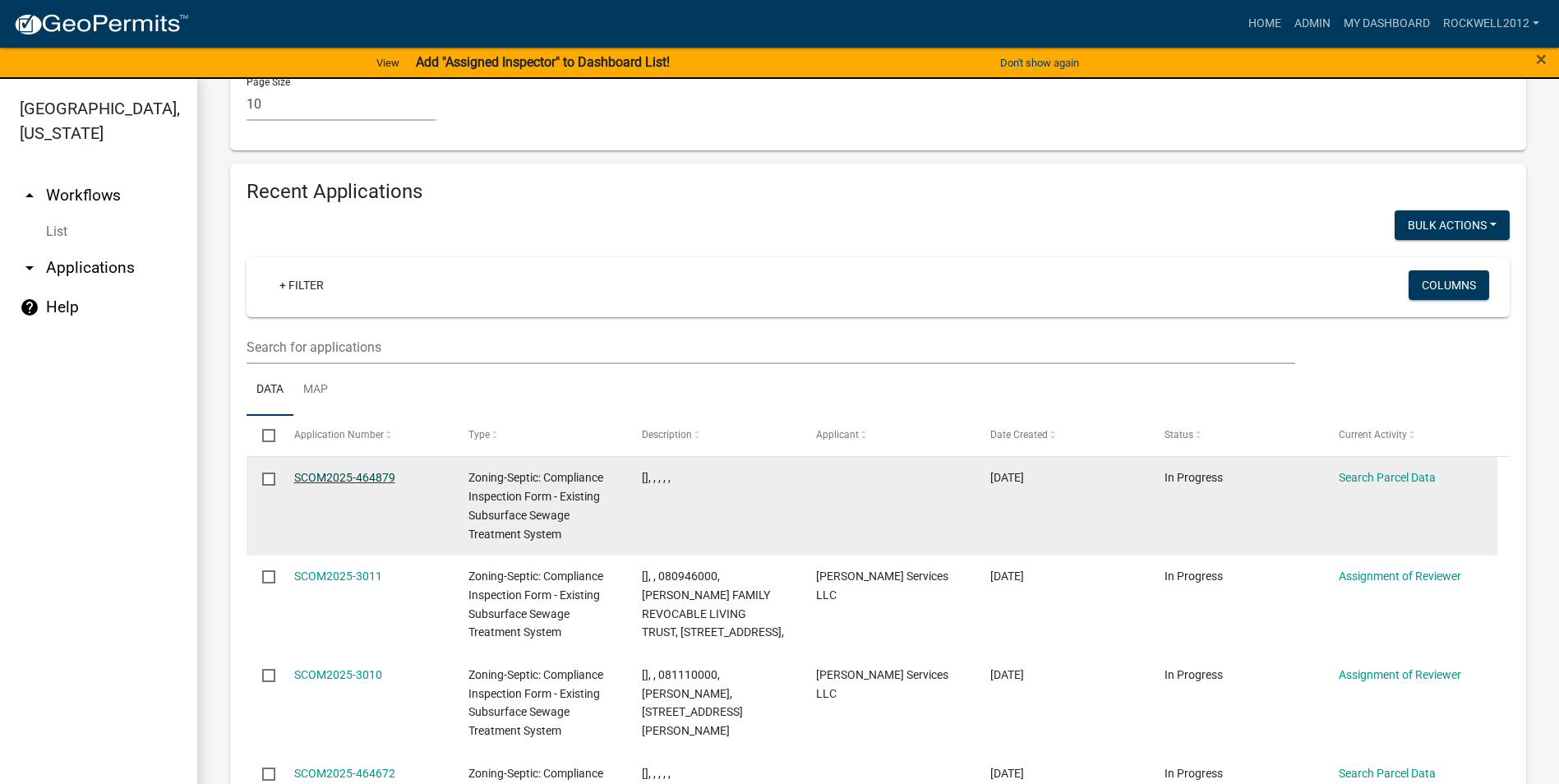
click at [330, 470] on link "SCOM2025-464879" at bounding box center [345, 476] width 101 height 13
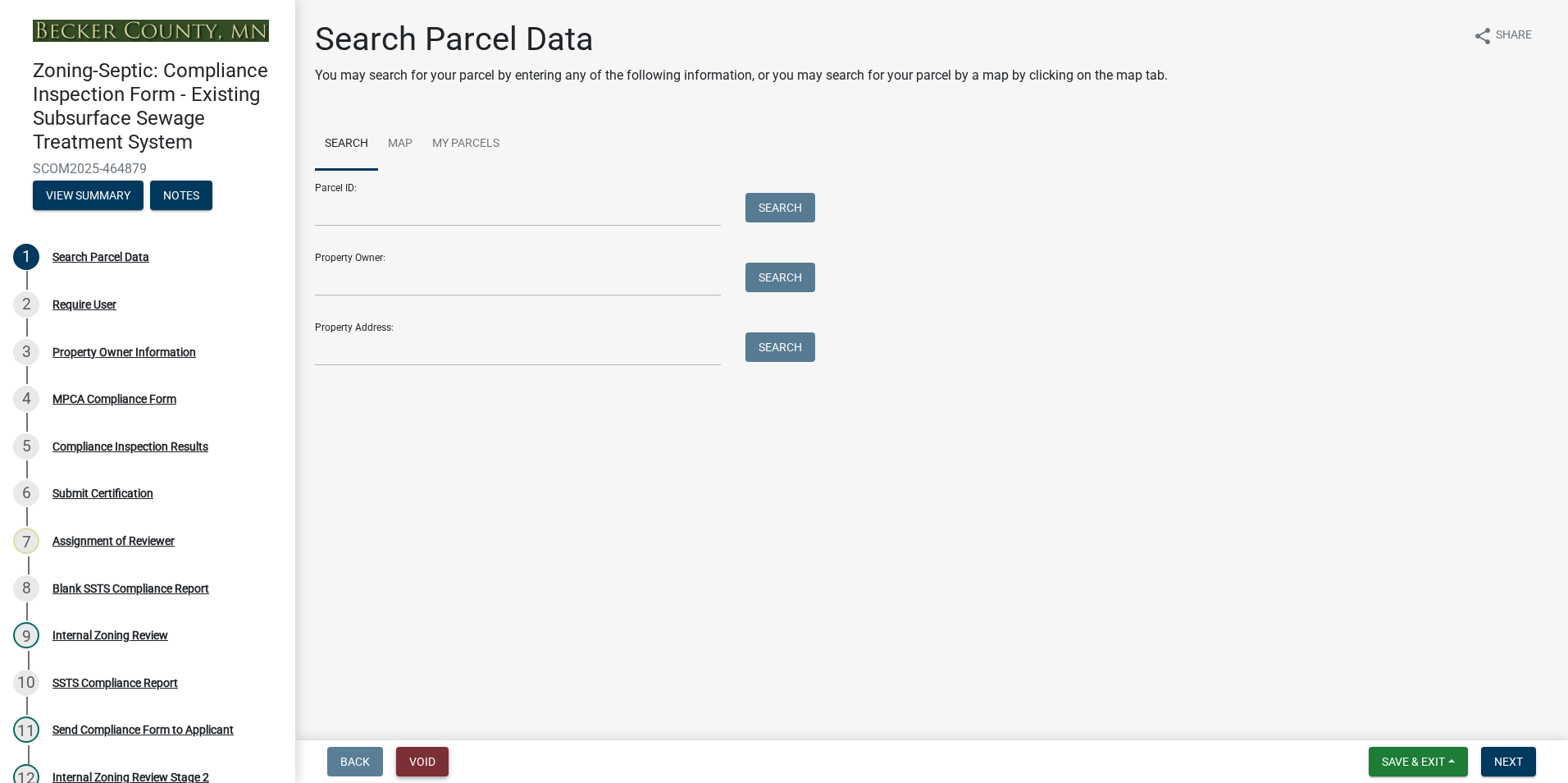
click at [426, 766] on button "Void" at bounding box center [422, 761] width 52 height 29
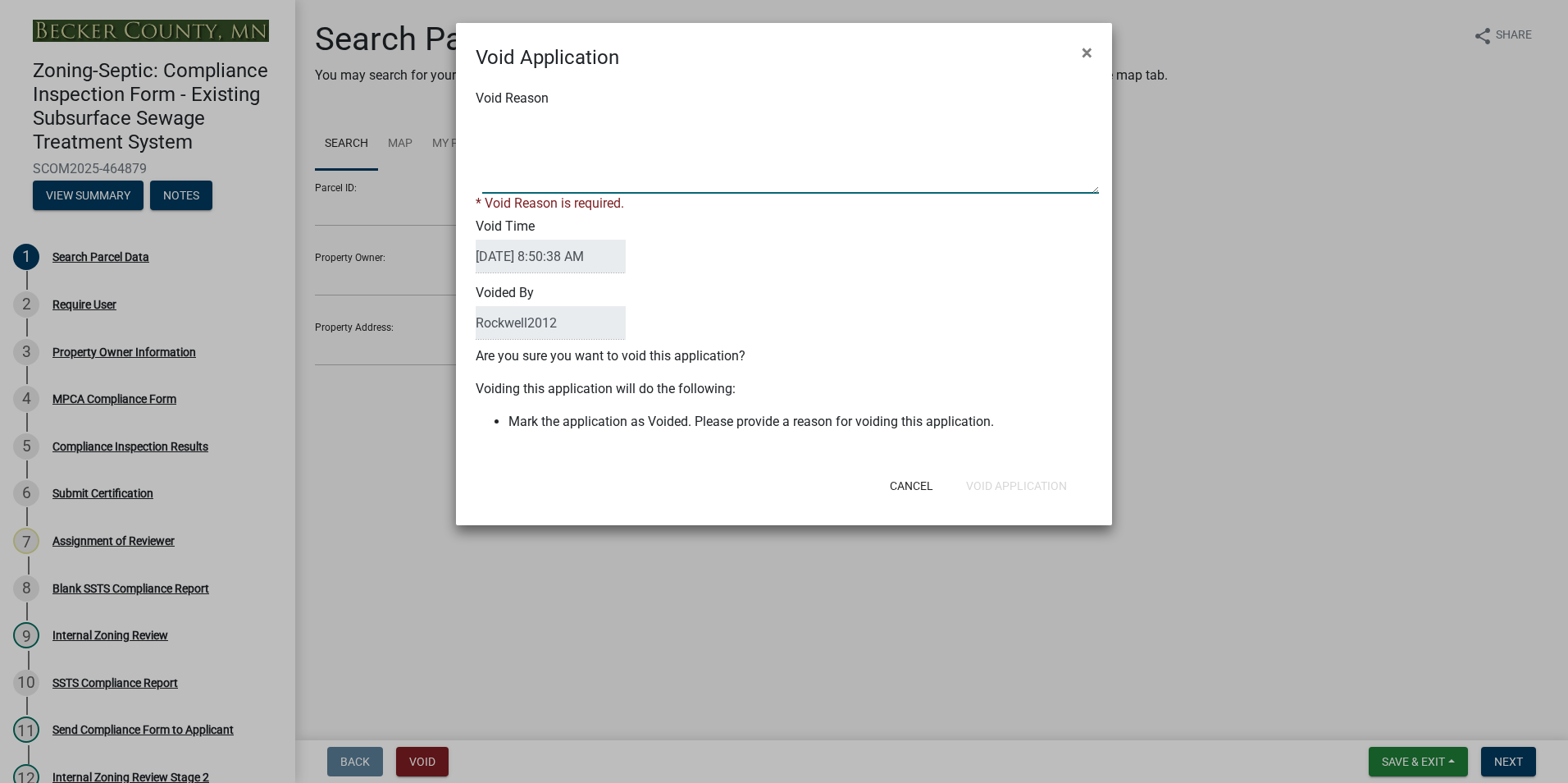
click at [512, 117] on textarea "Void Reason" at bounding box center [790, 153] width 617 height 82
type textarea "Duplicate"
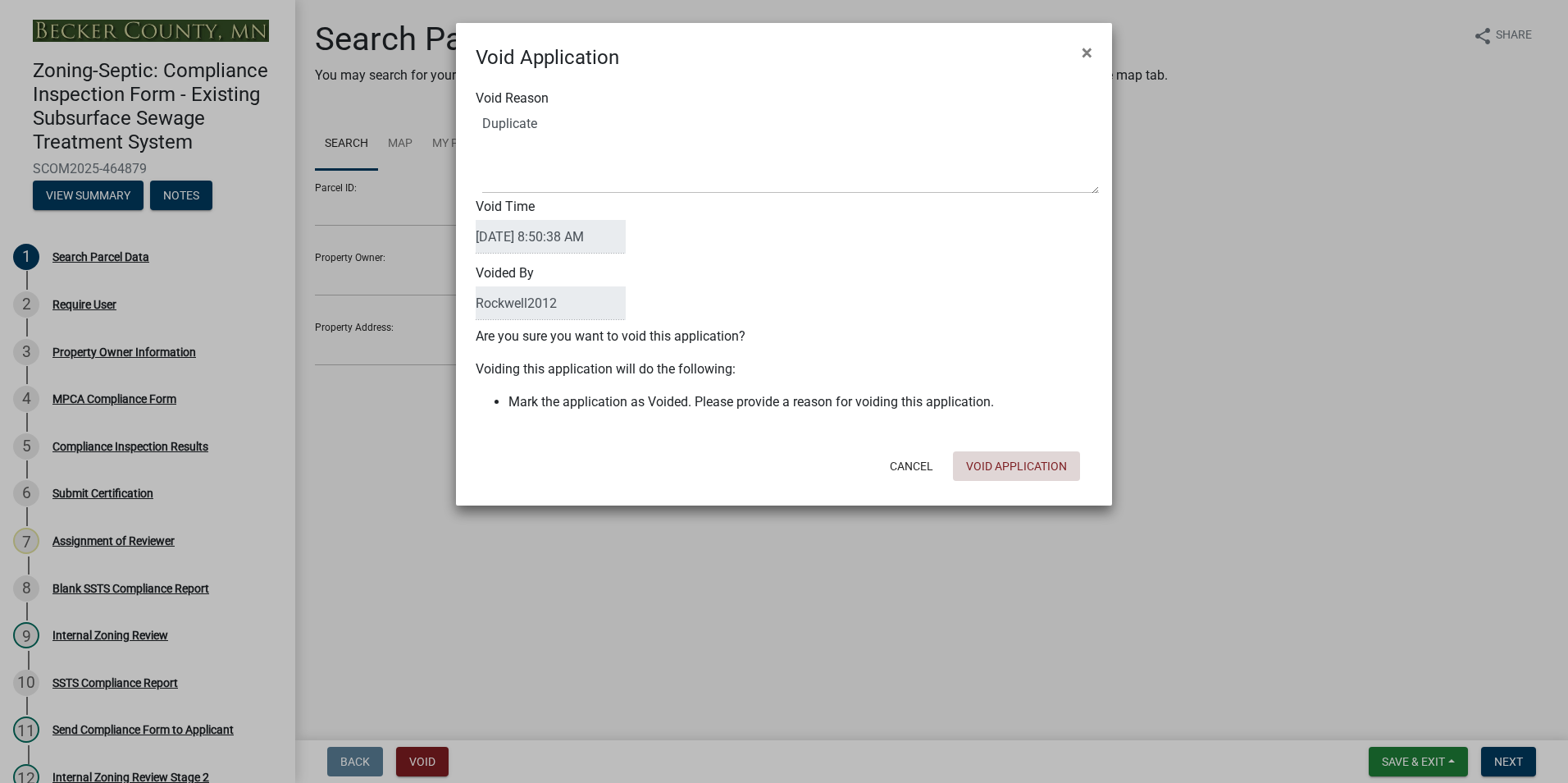
click at [1026, 482] on div "Cancel Void Application" at bounding box center [891, 466] width 405 height 43
click at [1020, 469] on button "Void Application" at bounding box center [1016, 465] width 127 height 29
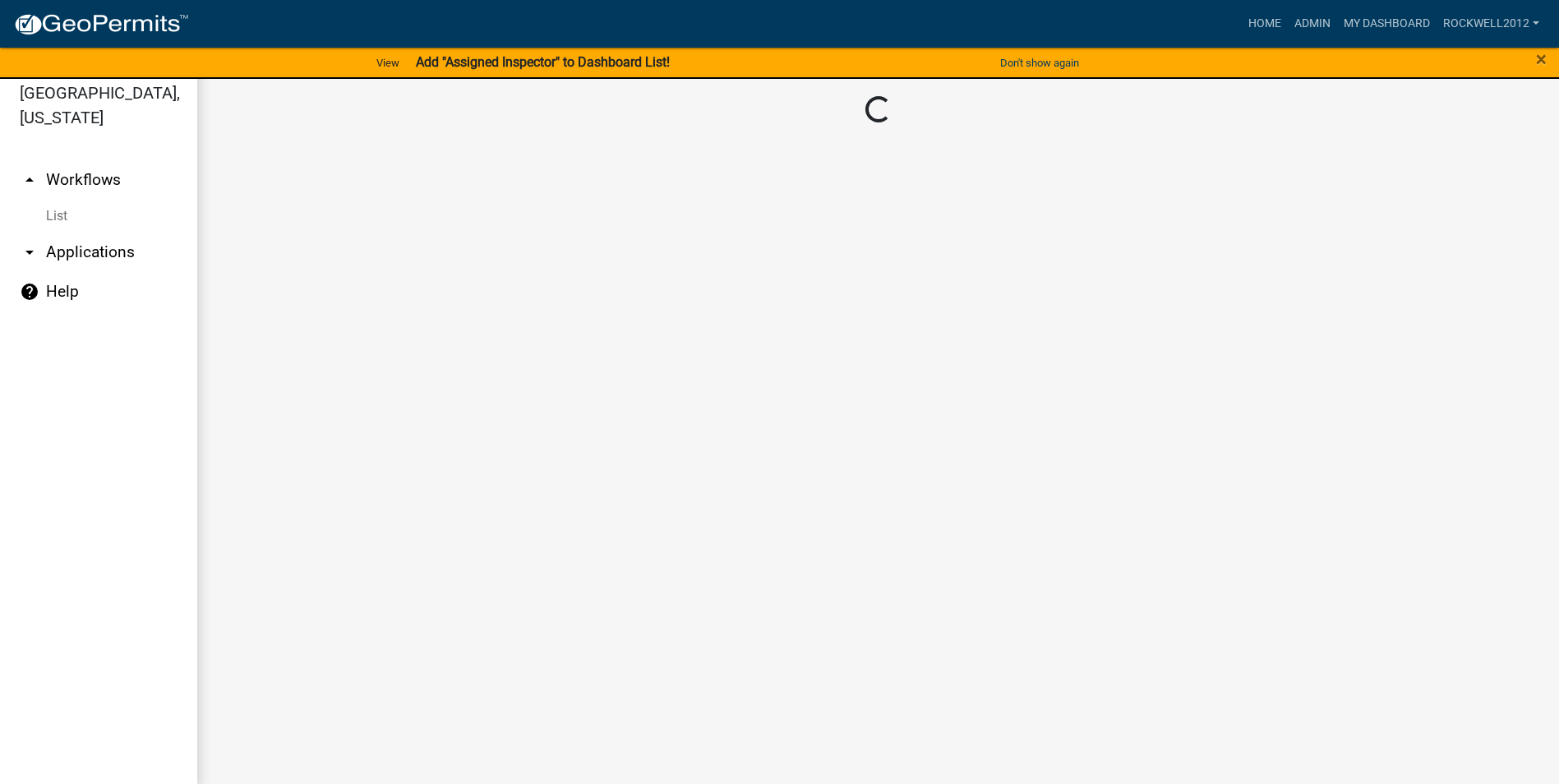
scroll to position [20, 0]
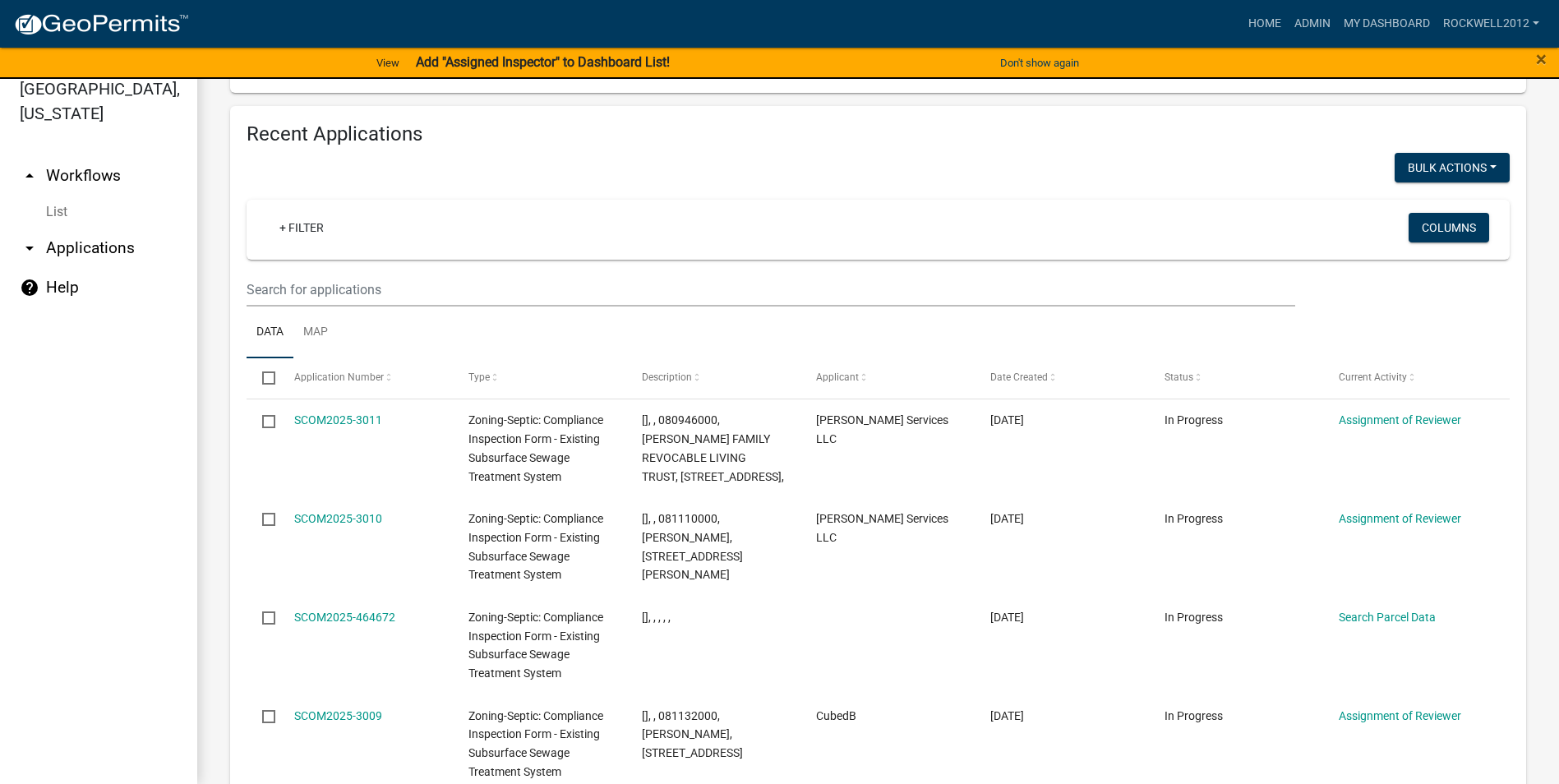
scroll to position [1520, 0]
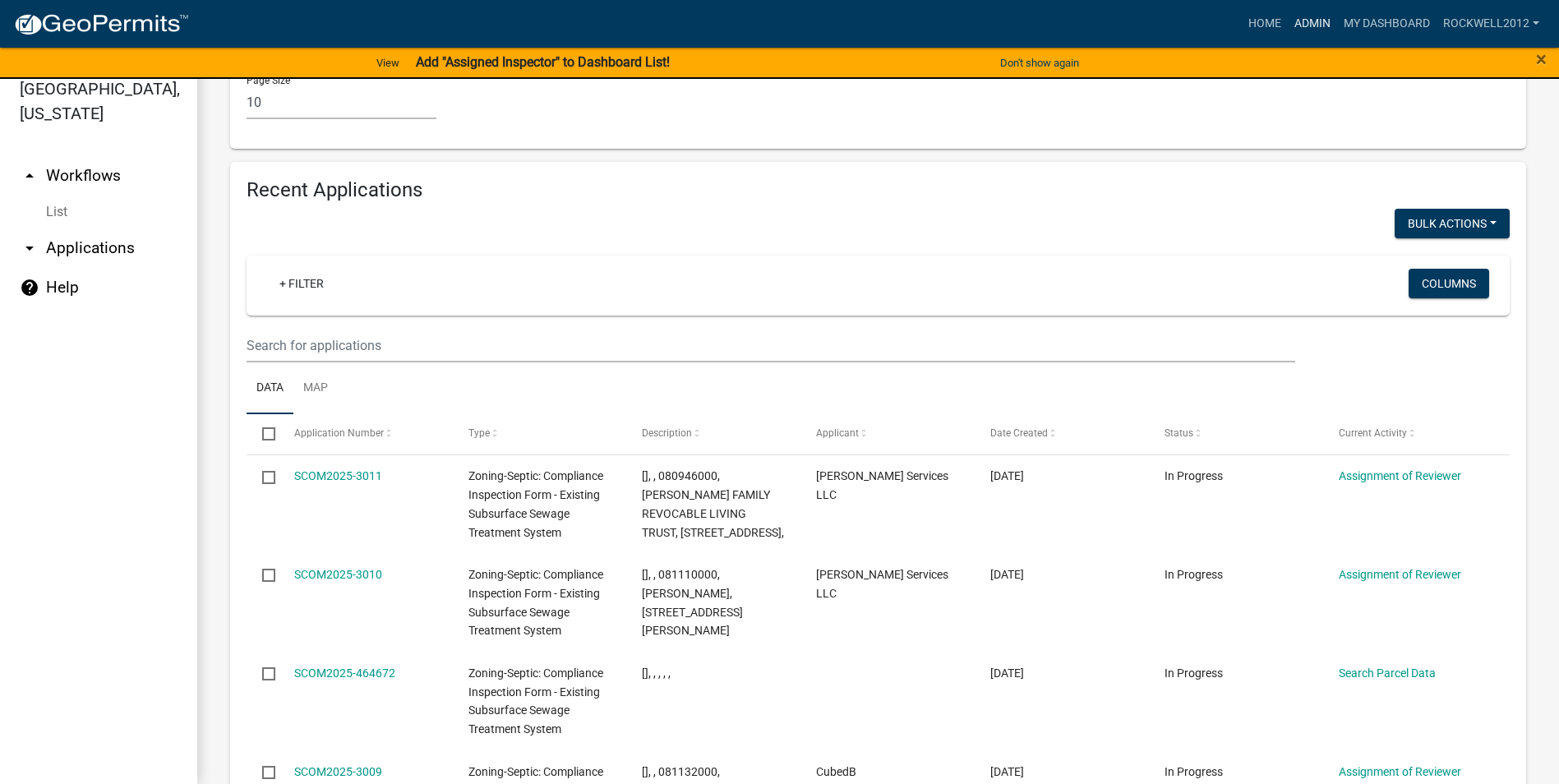
click at [1305, 19] on link "Admin" at bounding box center [1312, 23] width 49 height 31
